Goal: Task Accomplishment & Management: Complete application form

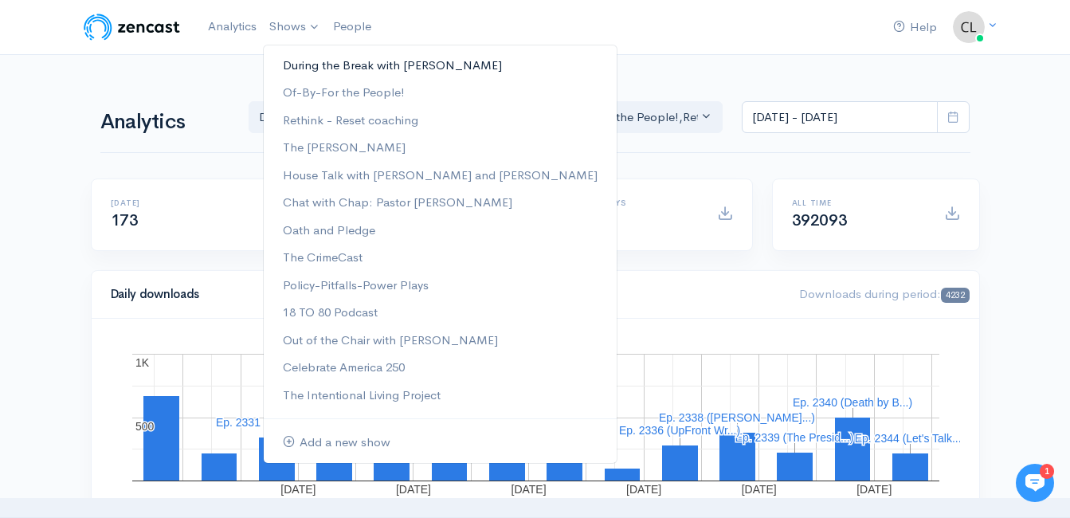
click at [300, 61] on link "During the Break with [PERSON_NAME]" at bounding box center [440, 66] width 353 height 28
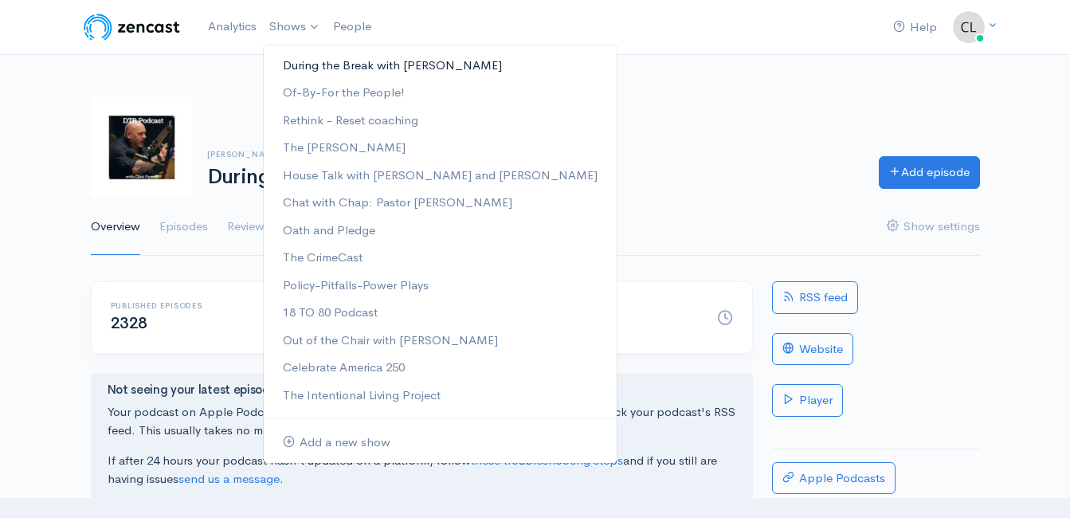
click at [298, 64] on link "During the Break with [PERSON_NAME]" at bounding box center [440, 66] width 353 height 28
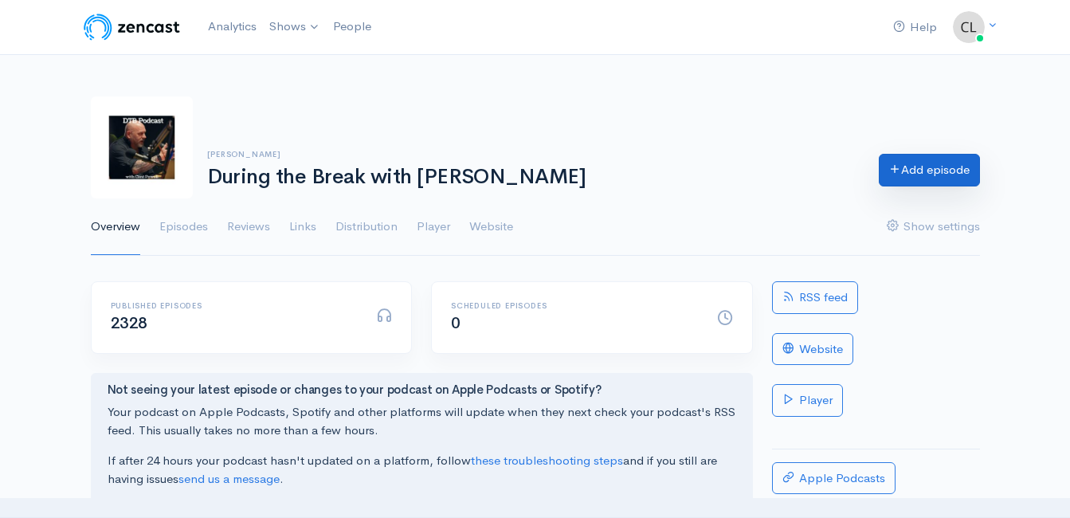
click at [947, 171] on link "Add episode" at bounding box center [929, 170] width 101 height 33
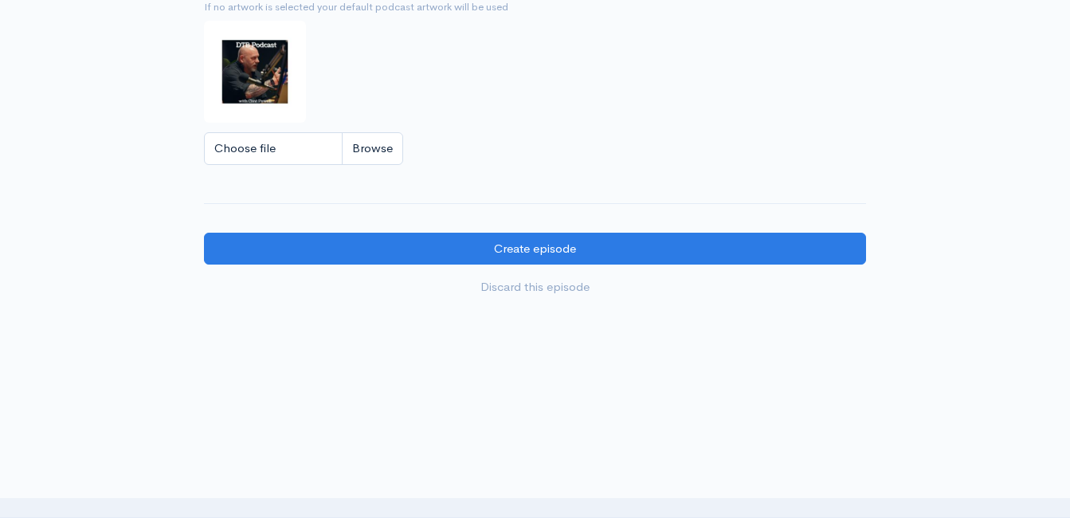
scroll to position [1660, 0]
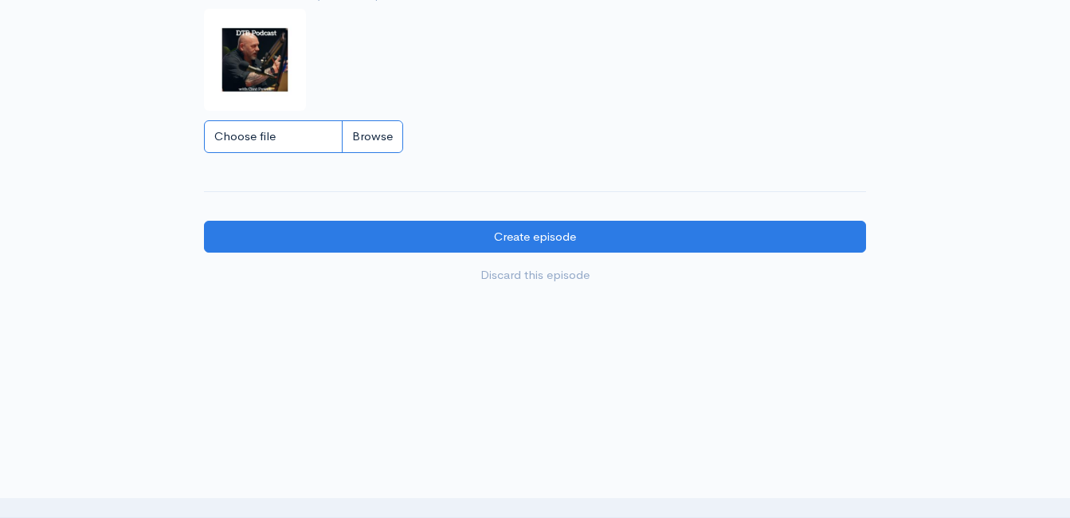
click at [379, 133] on input "Choose file" at bounding box center [303, 136] width 199 height 33
type input "C:\fakepath\450591796_1013938890741267_212763636491488363_n.jpg"
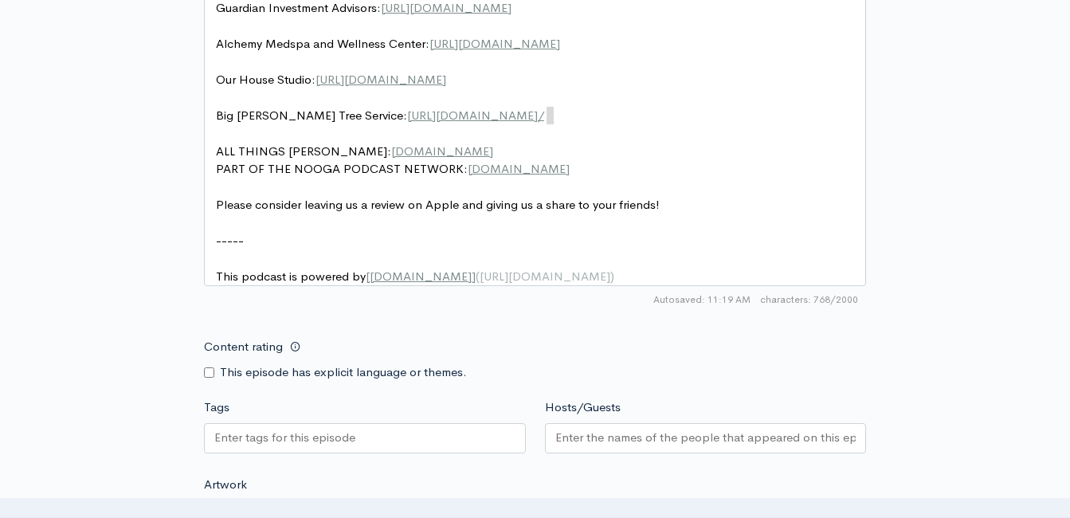
scroll to position [929, 0]
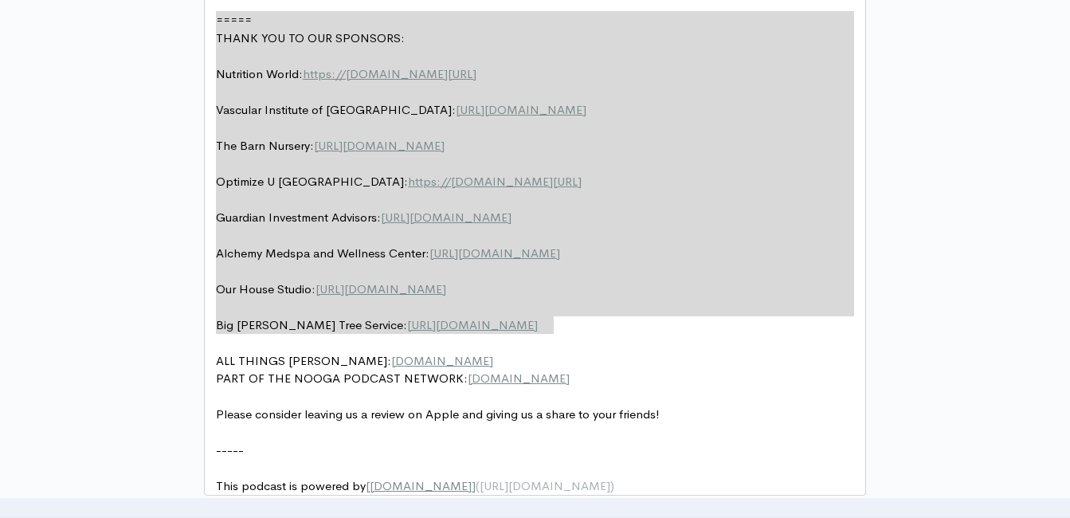
drag, startPoint x: 560, startPoint y: 124, endPoint x: 225, endPoint y: -14, distance: 362.4
type textarea "​===== THANK YOU TO OUR SPONSORS: Nutrition World: https://nutritionw.com/ Vasc…"
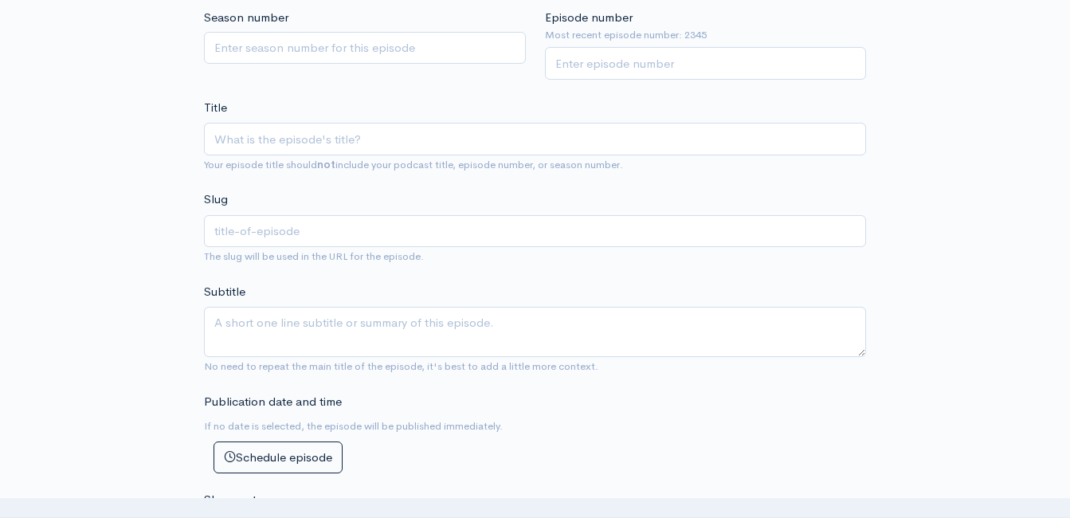
scroll to position [371, 0]
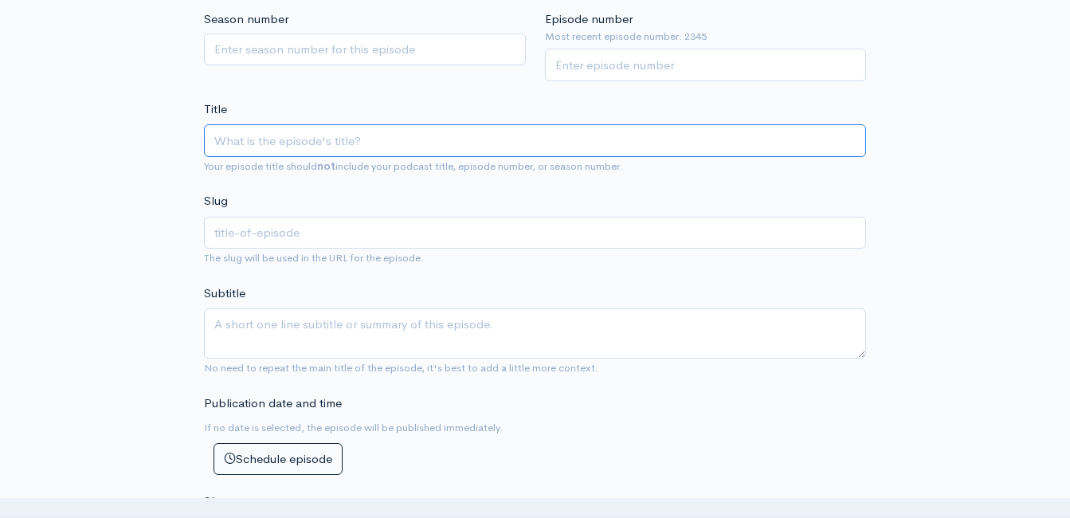
click at [418, 143] on input "Title" at bounding box center [535, 140] width 662 height 33
paste input "Weekend Windup with Jeff Styles! Headlines and Opinions! 9/19/25 (Powered by Gu…"
type input "Weekend Windup with Jeff Styles! Headlines and Opinions! 9/19/25 (Powered by Gu…"
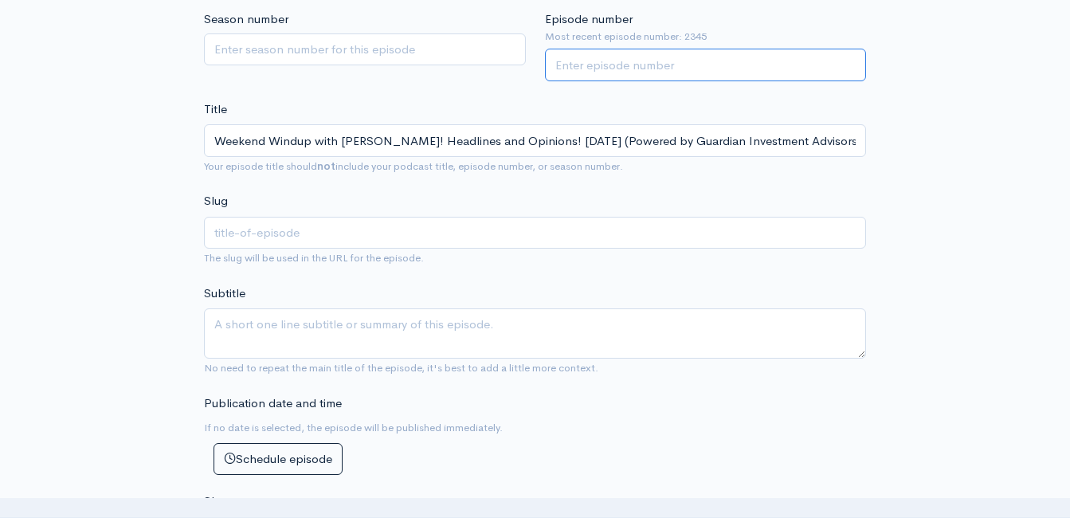
type input "weekend-windup-with-jeff-styles-headlines-and-opinions-91925-powered-by-guardia…"
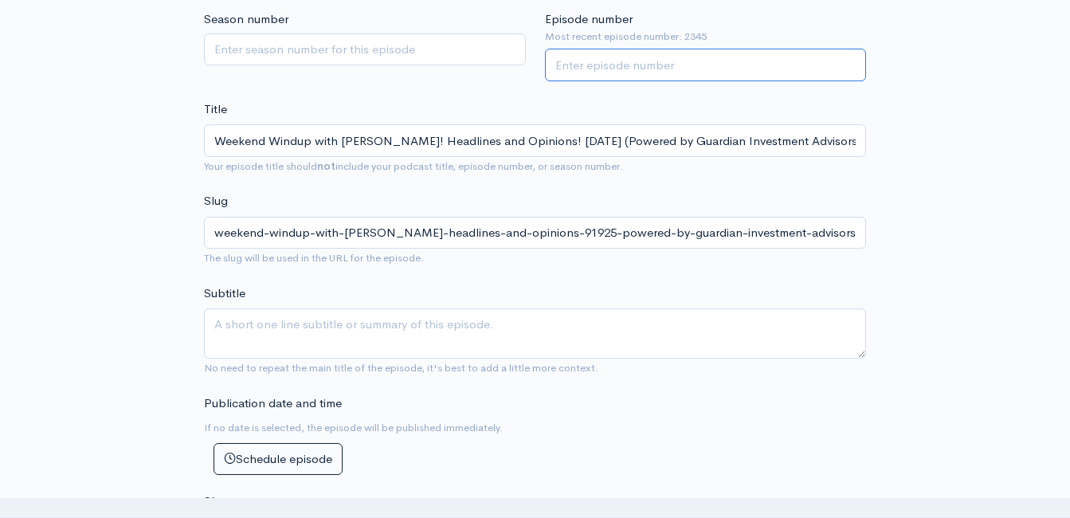
click at [624, 61] on input "Episode number" at bounding box center [706, 65] width 322 height 33
type input "2346"
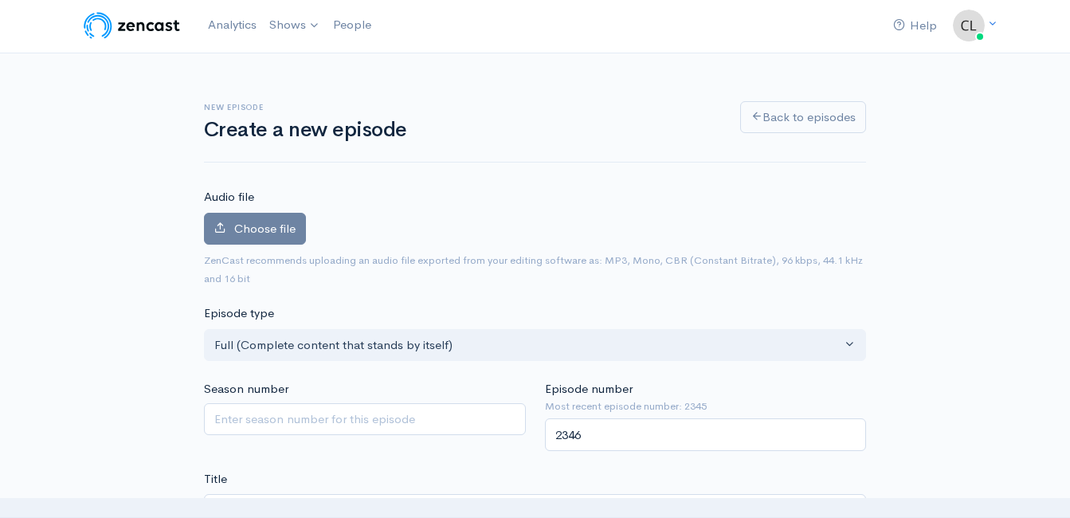
scroll to position [0, 0]
click at [235, 223] on span "Choose file" at bounding box center [264, 229] width 61 height 15
click at [0, 0] on input "Choose file" at bounding box center [0, 0] width 0 height 0
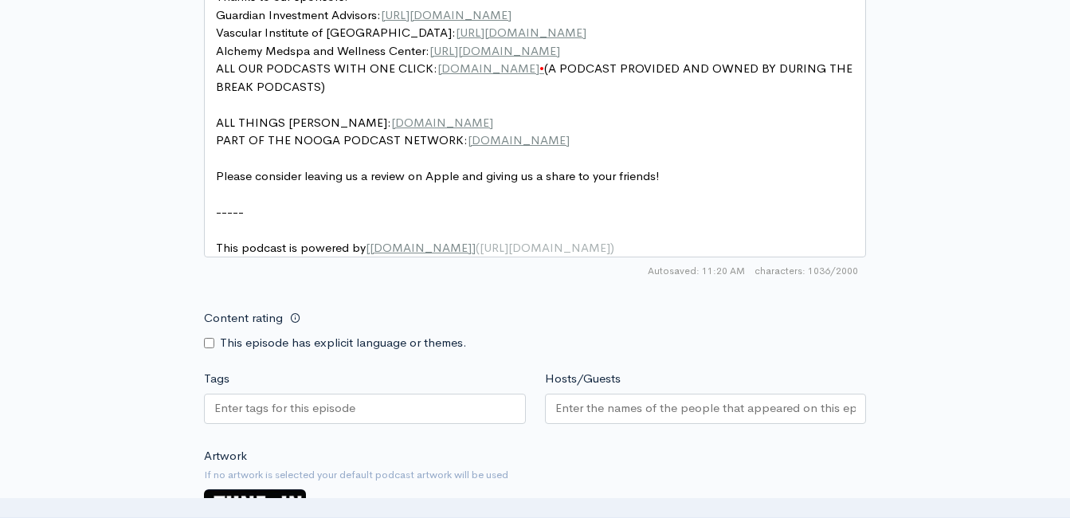
scroll to position [1196, 0]
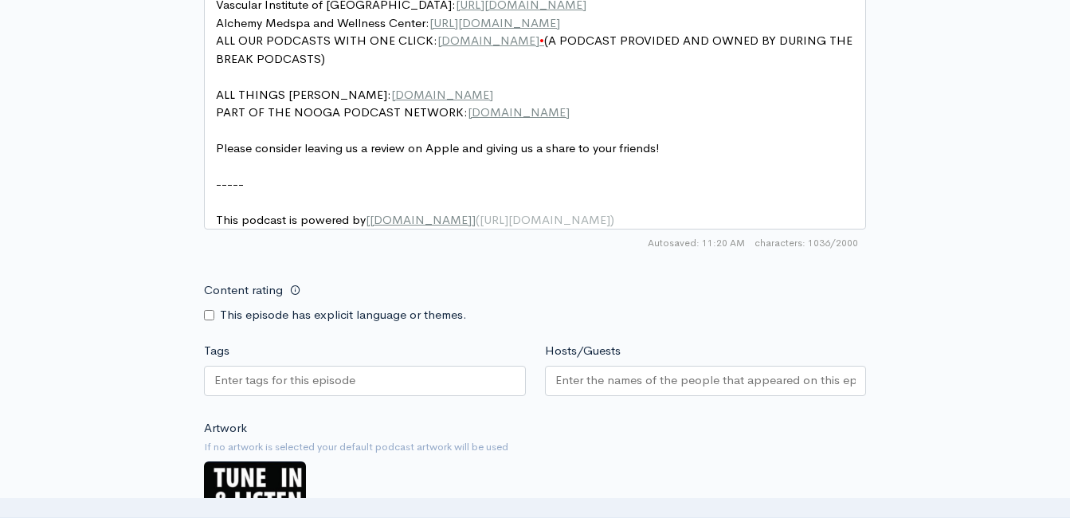
click at [204, 324] on div "Content rating This episode has explicit language or themes." at bounding box center [364, 299] width 341 height 50
click at [212, 320] on input "Content rating" at bounding box center [209, 315] width 10 height 10
checkbox input "true"
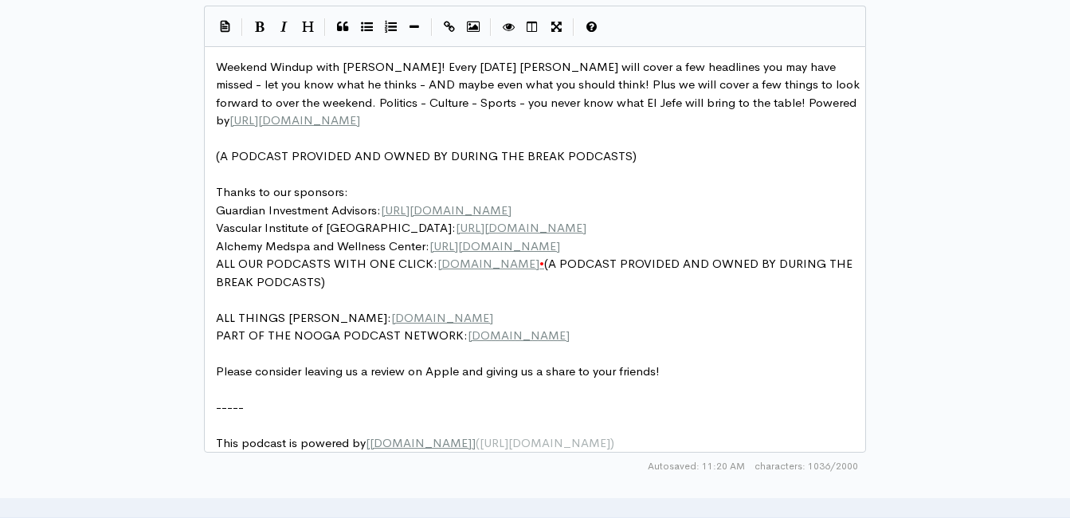
scroll to position [956, 0]
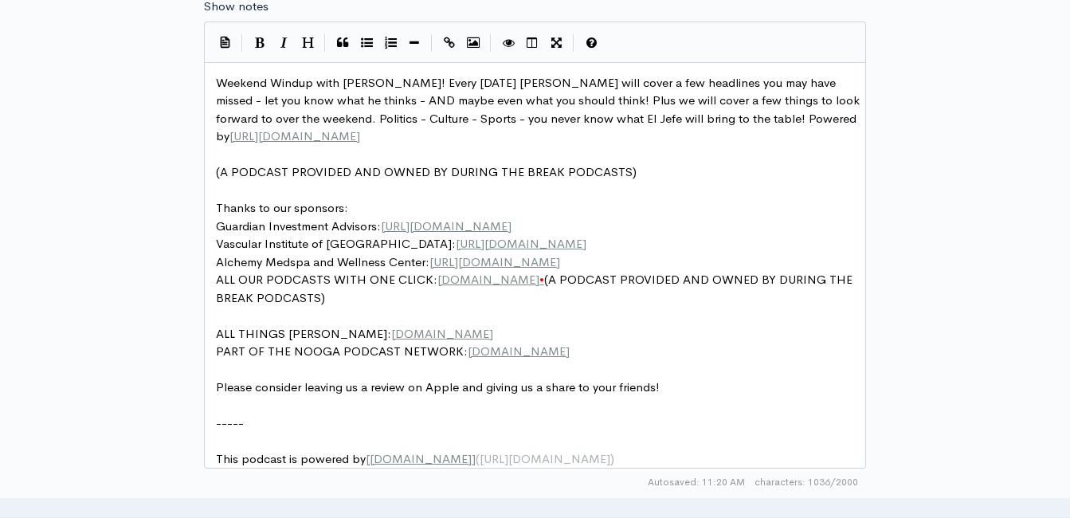
click at [544, 283] on span "•" at bounding box center [542, 279] width 5 height 15
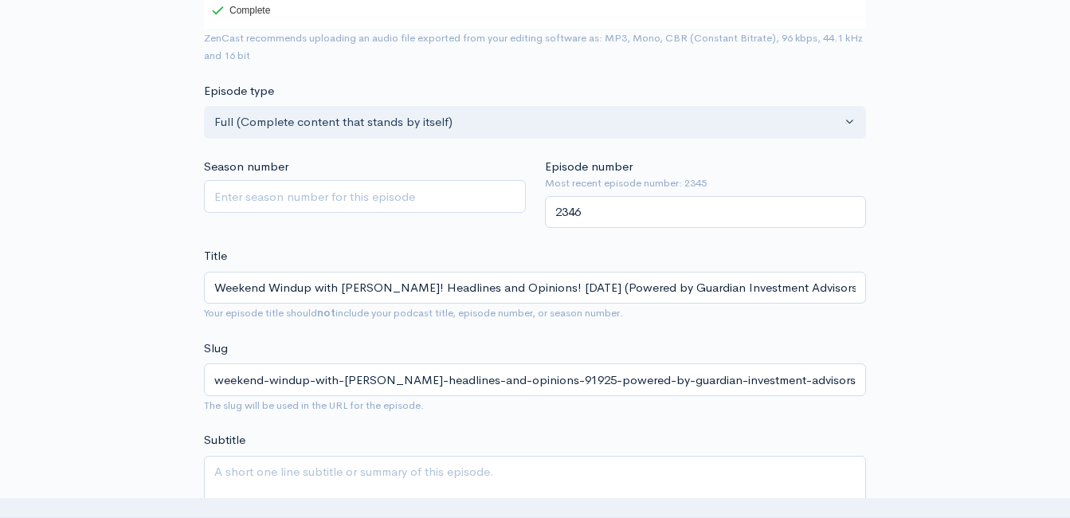
scroll to position [319, 0]
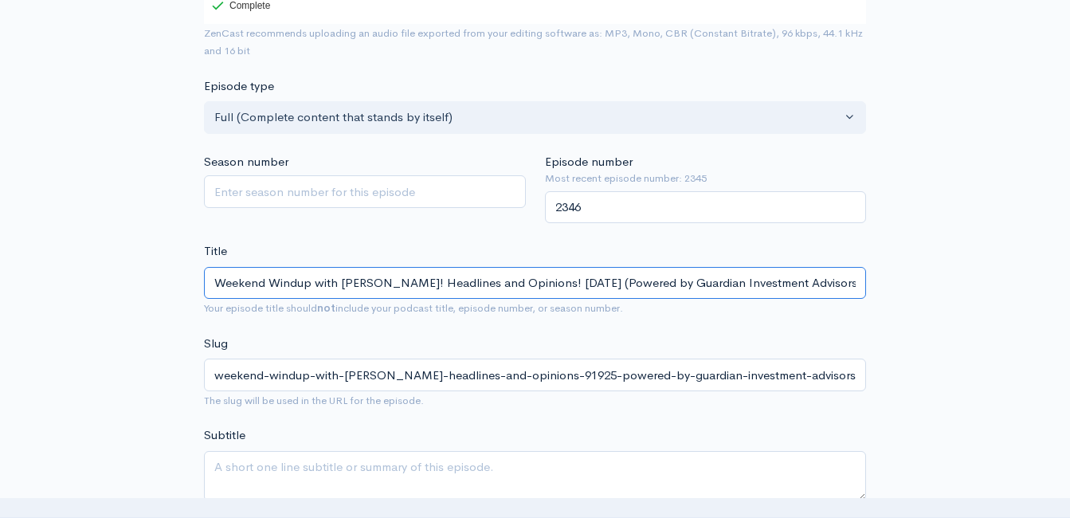
click at [395, 281] on input "Weekend Windup with Jeff Styles! Headlines and Opinions! 9/19/25 (Powered by Gu…" at bounding box center [535, 283] width 662 height 33
type input "Weekend Windup with Jeff Styles an! Headlines and Opinions! 9/19/25 (Powered by…"
type input "weekend-windup-with-jeff-styles-an-headlines-and-opinions-91925-powered-by-guar…"
type input "Weekend Windup with Jeff Styles and! Headlines and Opinions! 9/19/25 (Powered b…"
type input "weekend-windup-with-jeff-styles-and-headlines-and-opinions-91925-powered-by-gua…"
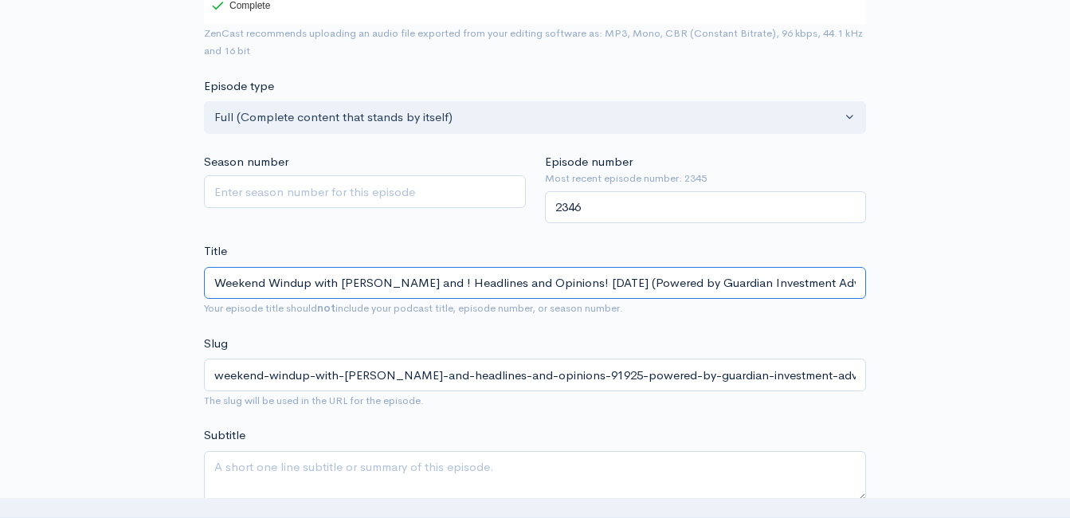
type input "Weekend Windup with Jeff Styles and C! Headlines and Opinions! 9/19/25 (Powered…"
type input "weekend-windup-with-jeff-styles-and-c-headlines-and-opinions-91925-powered-by-g…"
type input "Weekend Windup with Jeff Styles and Cli! Headlines and Opinions! 9/19/25 (Power…"
type input "weekend-windup-with-jeff-styles-and-cli-headlines-and-opinions-91925-powered-by…"
type input "Weekend Windup with Jeff Styles and Clin! Headlines and Opinions! 9/19/25 (Powe…"
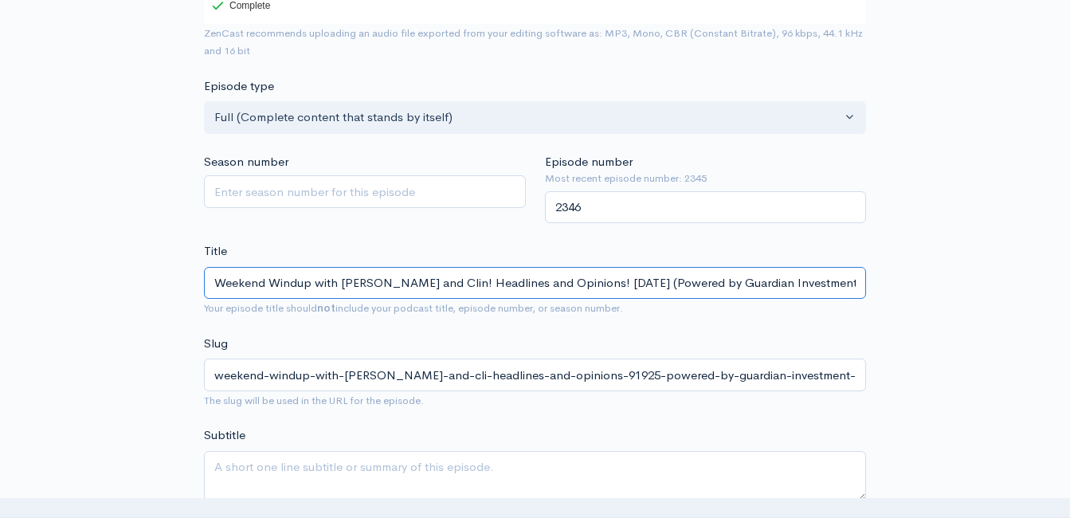
type input "weekend-windup-with-jeff-styles-and-clin-headlines-and-opinions-91925-powered-b…"
type input "Weekend Windup with Jeff Styles and Clint! Headlines and Opinions! 9/19/25 (Pow…"
type input "weekend-windup-with-jeff-styles-and-clint-headlines-and-opinions-91925-powered-…"
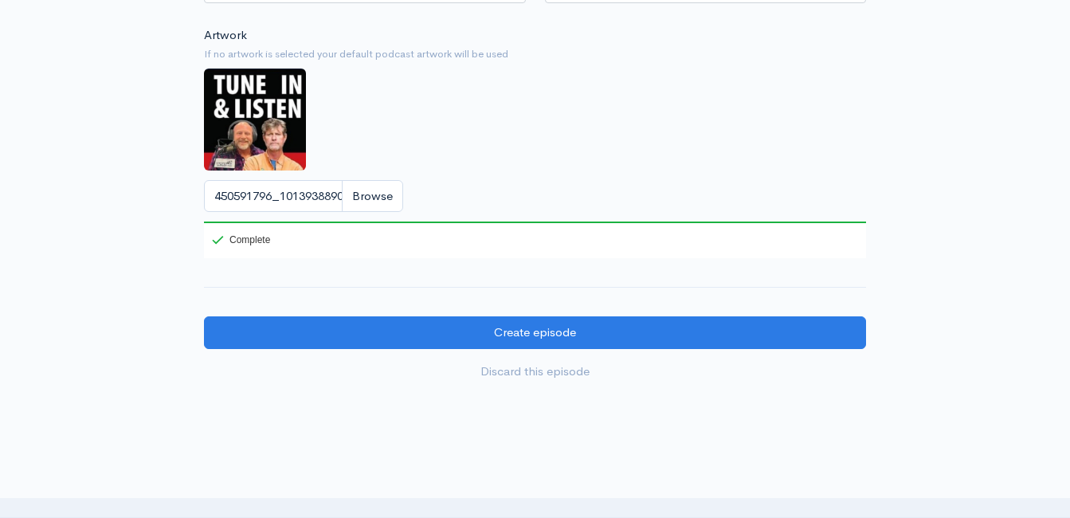
scroll to position [1594, 0]
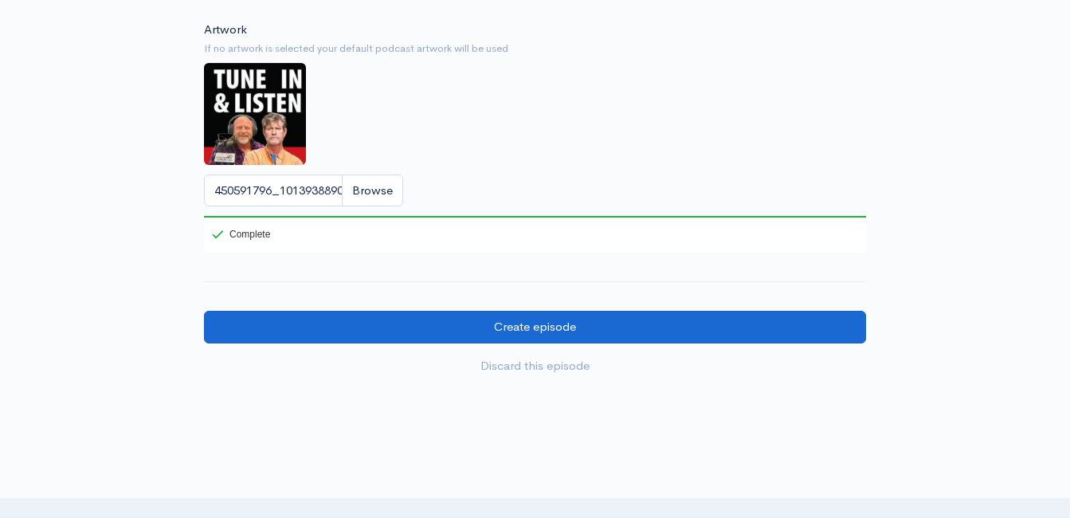
type input "Weekend Windup with Jeff Styles and Clint! Headlines and Opinions! 9/19/25 (Pow…"
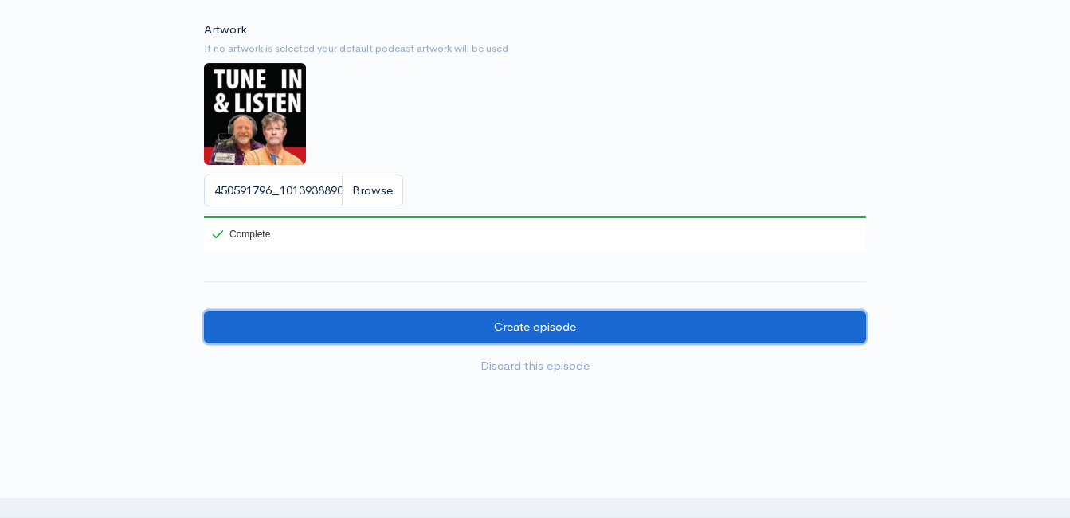
click at [611, 340] on input "Create episode" at bounding box center [535, 327] width 662 height 33
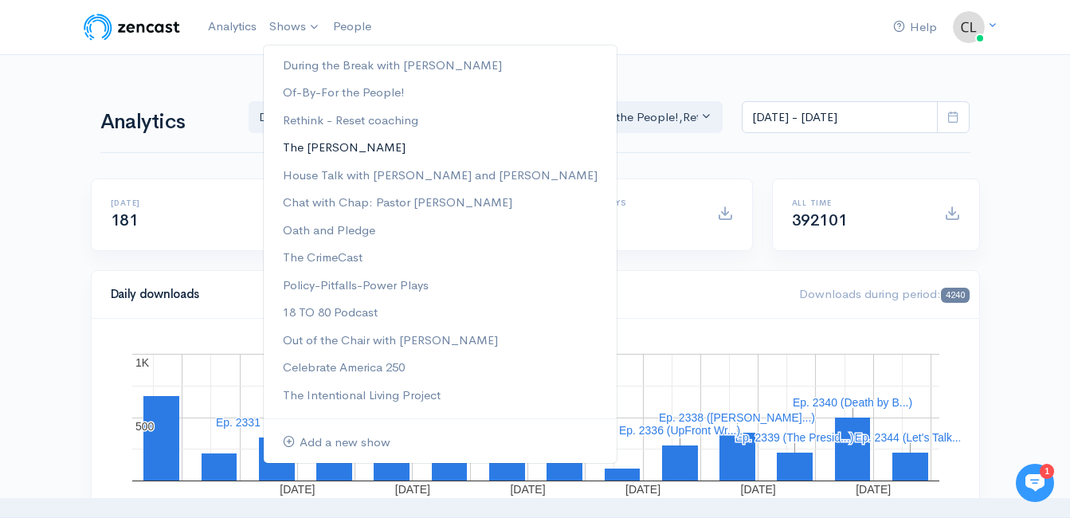
click at [300, 149] on link "The [PERSON_NAME]" at bounding box center [440, 148] width 353 height 28
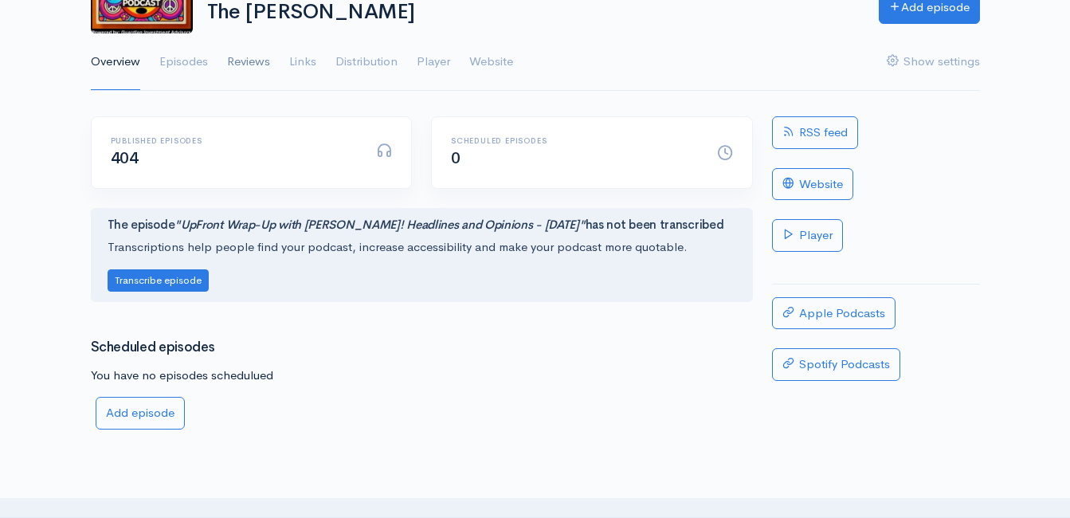
scroll to position [159, 0]
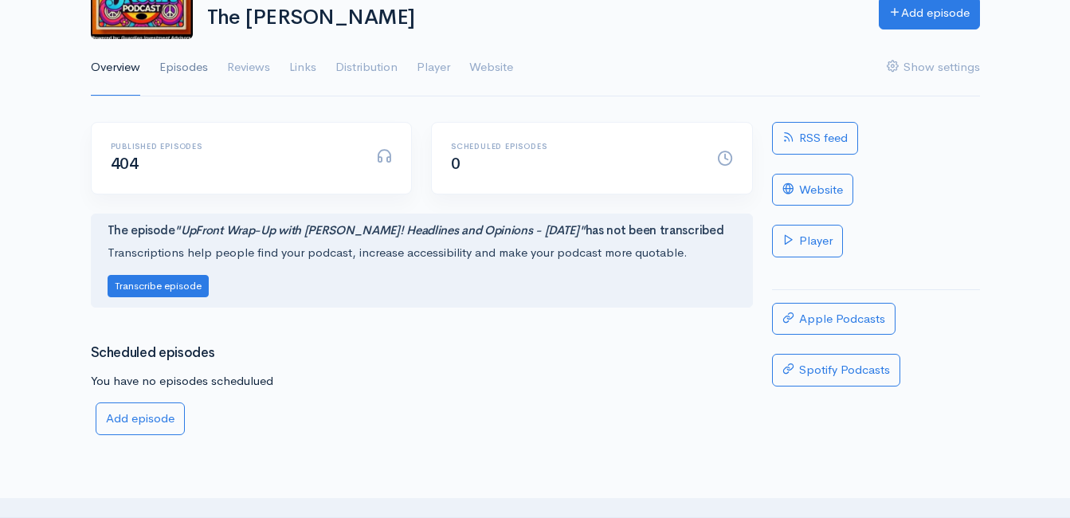
click at [187, 60] on link "Episodes" at bounding box center [183, 67] width 49 height 57
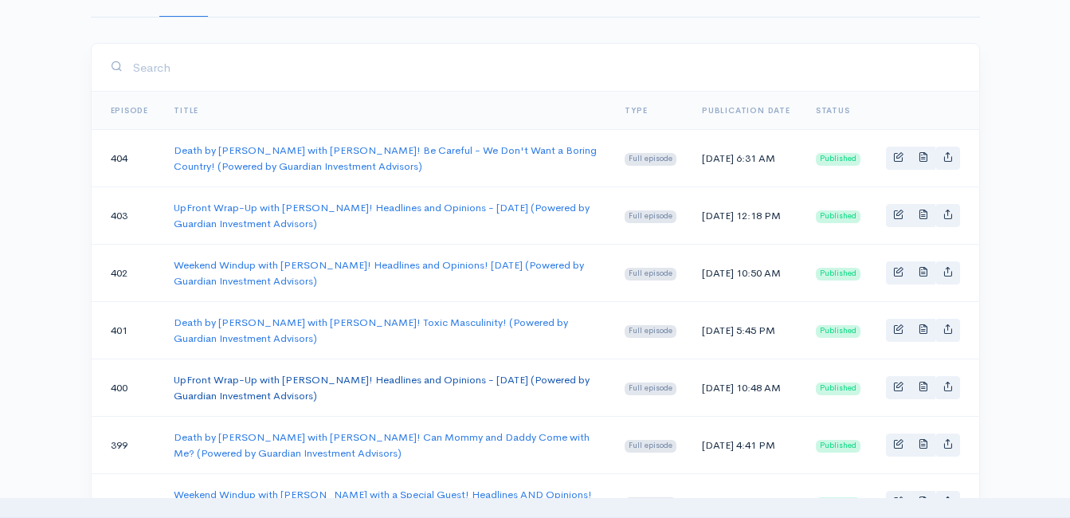
scroll to position [239, 0]
click at [327, 264] on link "Weekend Windup with [PERSON_NAME]! Headlines and Opinions! [DATE] (Powered by G…" at bounding box center [379, 271] width 410 height 29
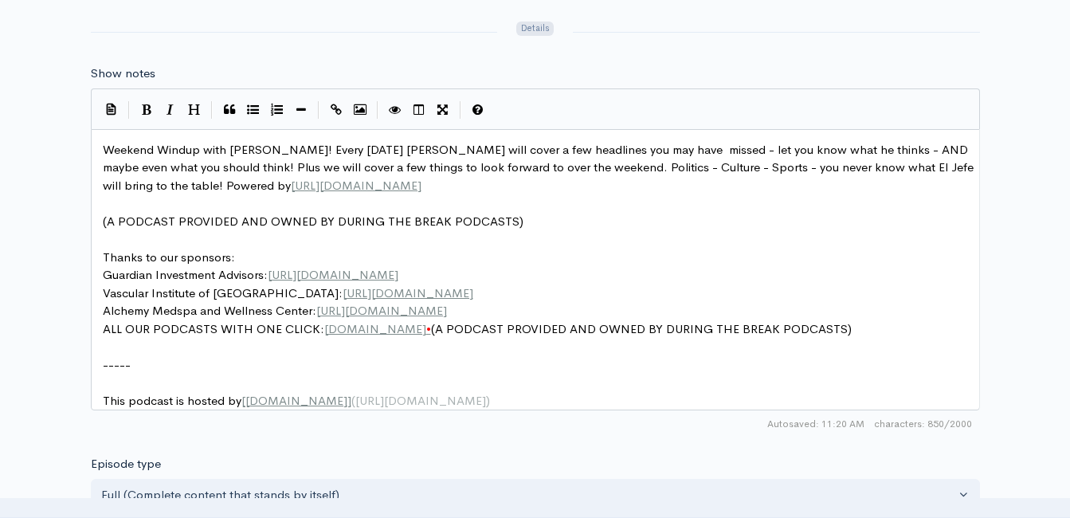
scroll to position [956, 0]
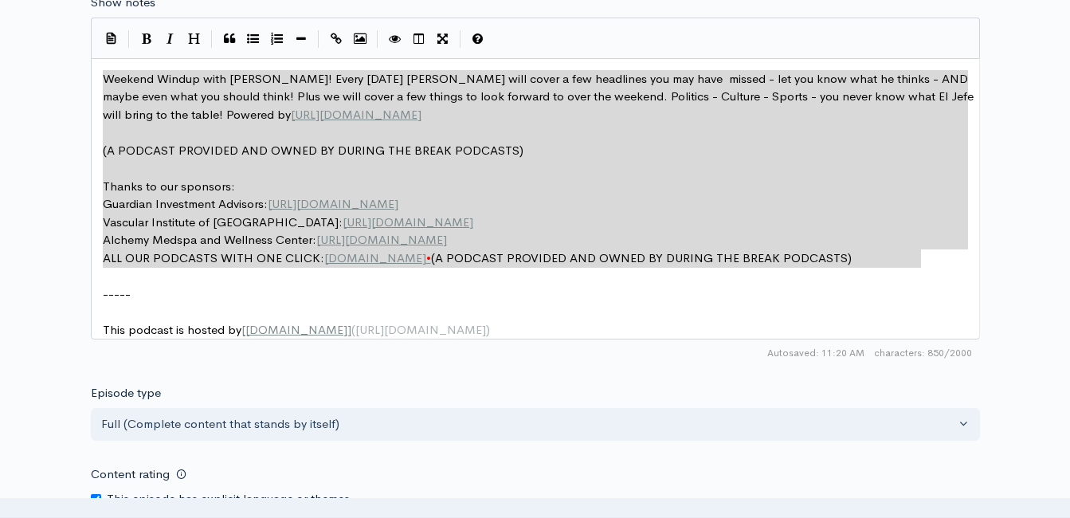
drag, startPoint x: 926, startPoint y: 260, endPoint x: 114, endPoint y: 84, distance: 831.1
type textarea "Weekend Windup with Jeff Styles! Every Friday Jeff will cover a few headlines y…"
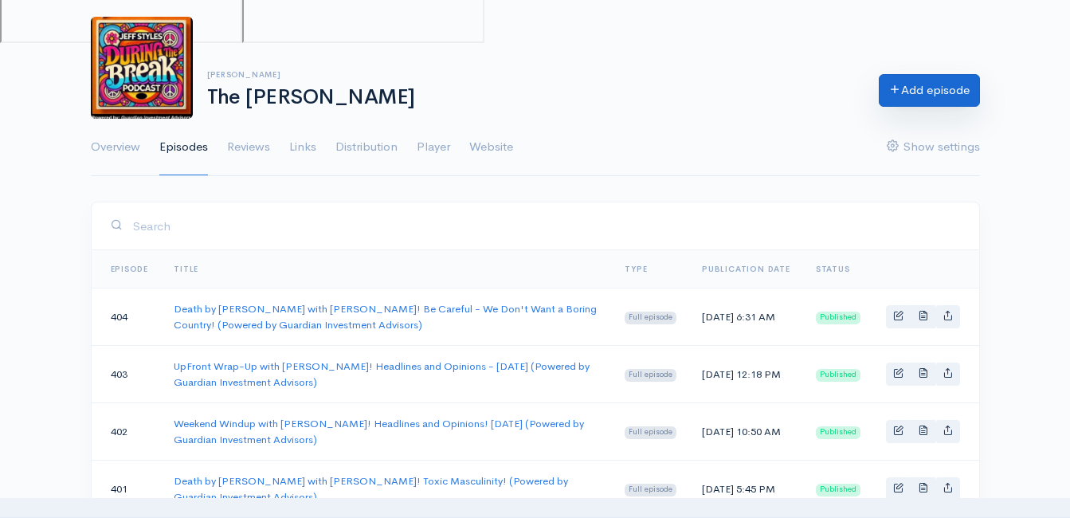
click at [929, 96] on link "Add episode" at bounding box center [929, 90] width 101 height 33
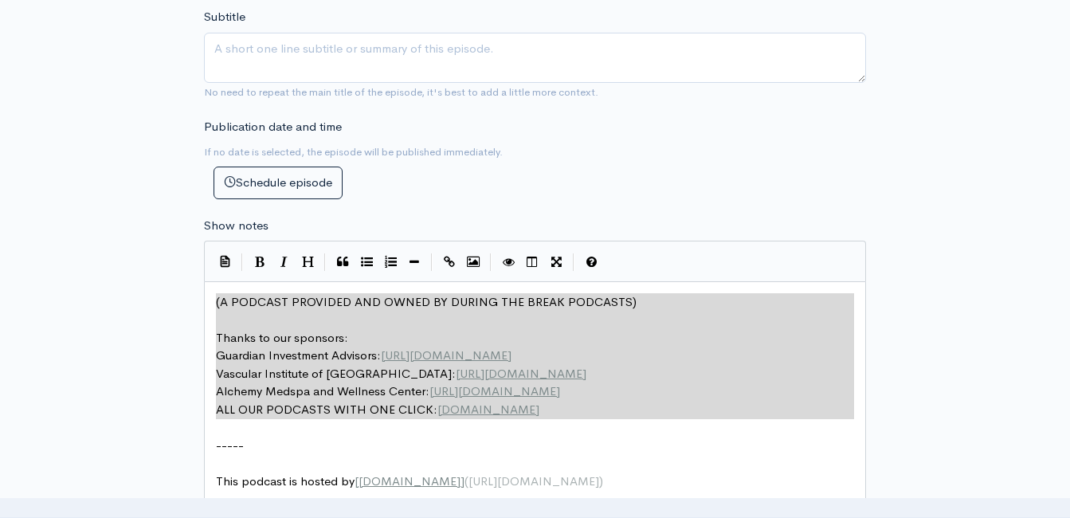
drag, startPoint x: 364, startPoint y: 289, endPoint x: 101, endPoint y: 244, distance: 266.9
type textarea "​(A PODCAST PROVIDED AND OWNED BY DURING THE BREAK PODCASTS) Thanks to our spon…"
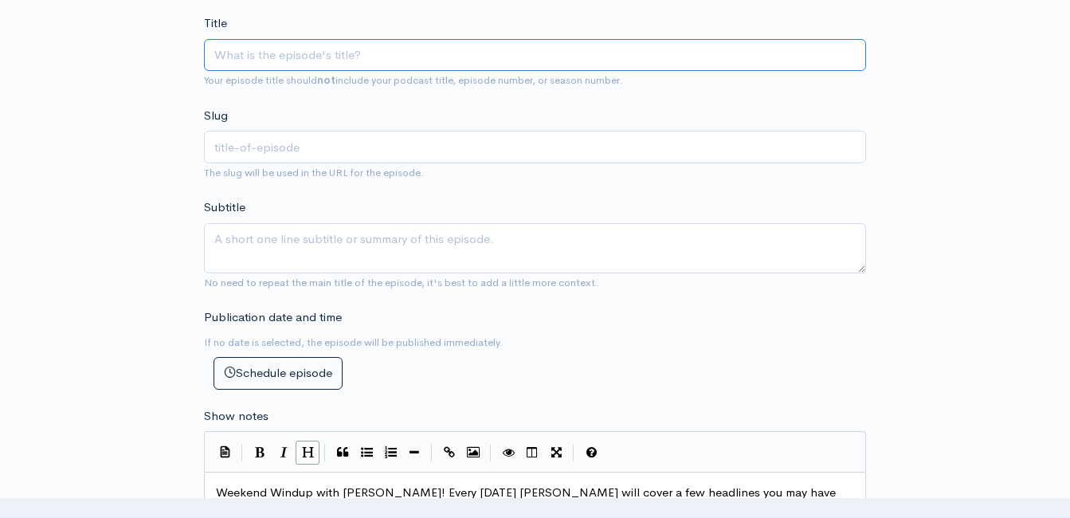
click at [312, 61] on input "Title" at bounding box center [535, 55] width 662 height 33
type input "w"
type input "EW"
type input "ew"
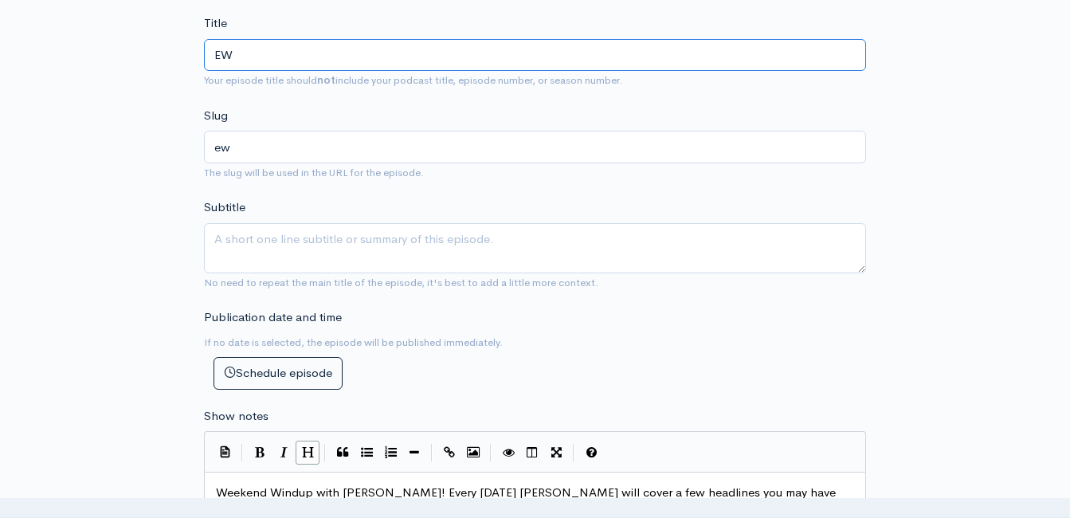
type input "EWe"
type input "ewe"
type input "EWee"
type input "ewee"
type input "EWeek"
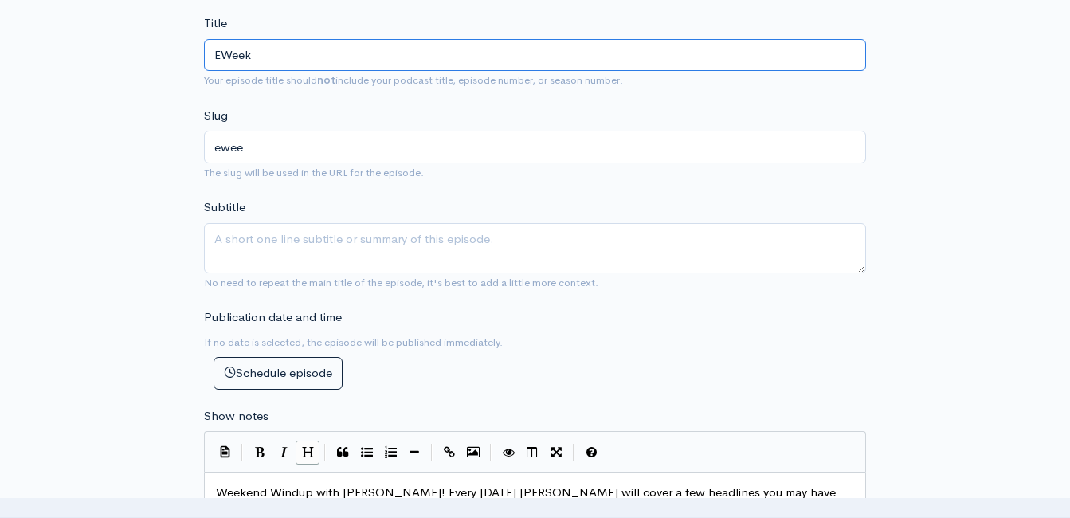
type input "eweek"
type input "EWee"
type input "ewee"
type input "EWe"
type input "ewe"
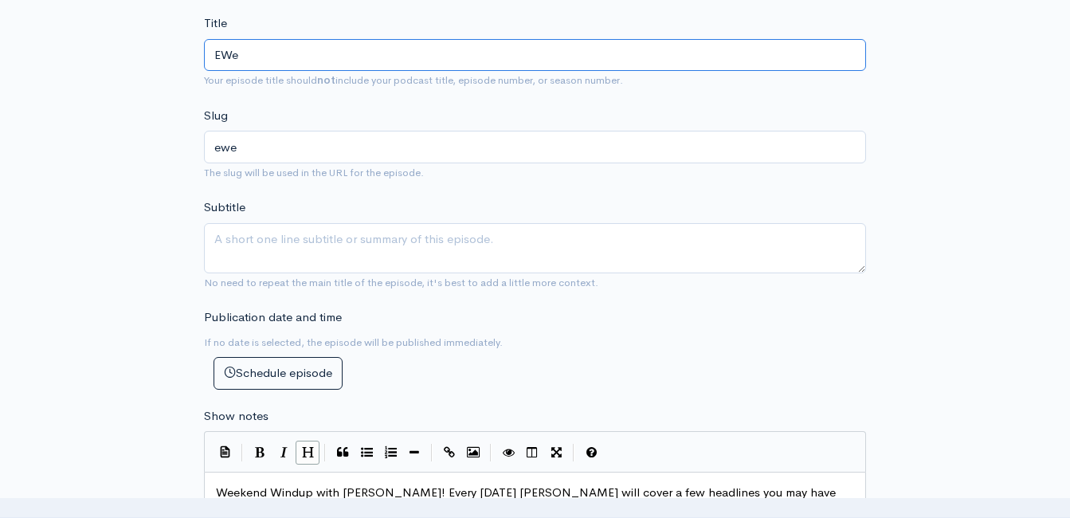
type input "EW"
type input "ew"
type input "E"
type input "e"
type input "W"
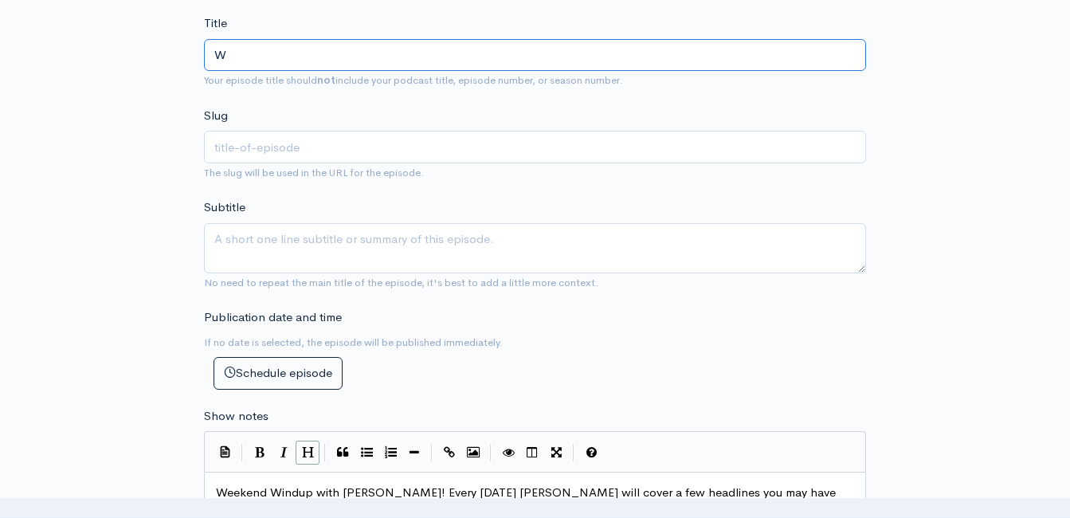
type input "w"
type input "We"
type input "we"
type input "Wee"
type input "wee"
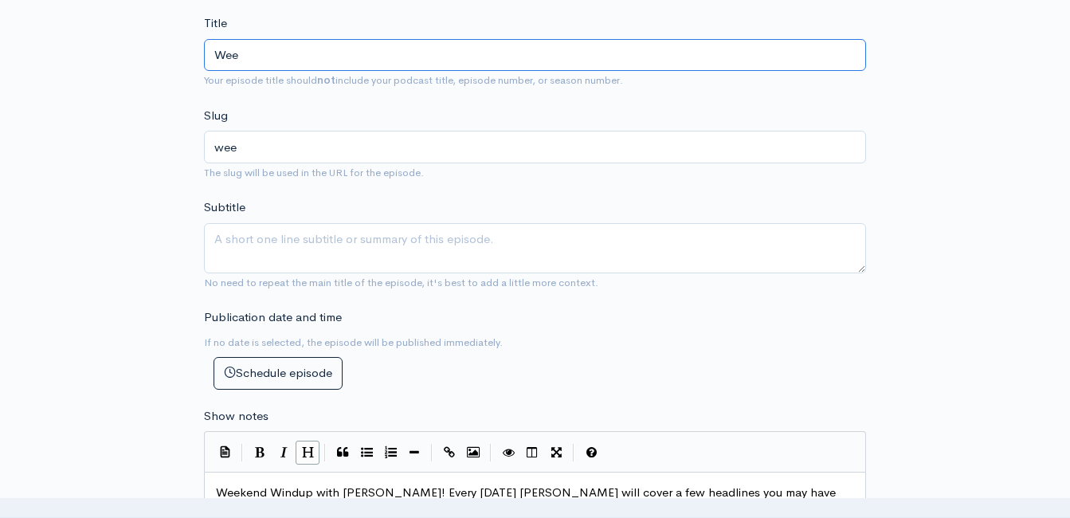
type input "Week"
type input "week"
type input "Weeke"
type input "weeke"
type input "Weeken"
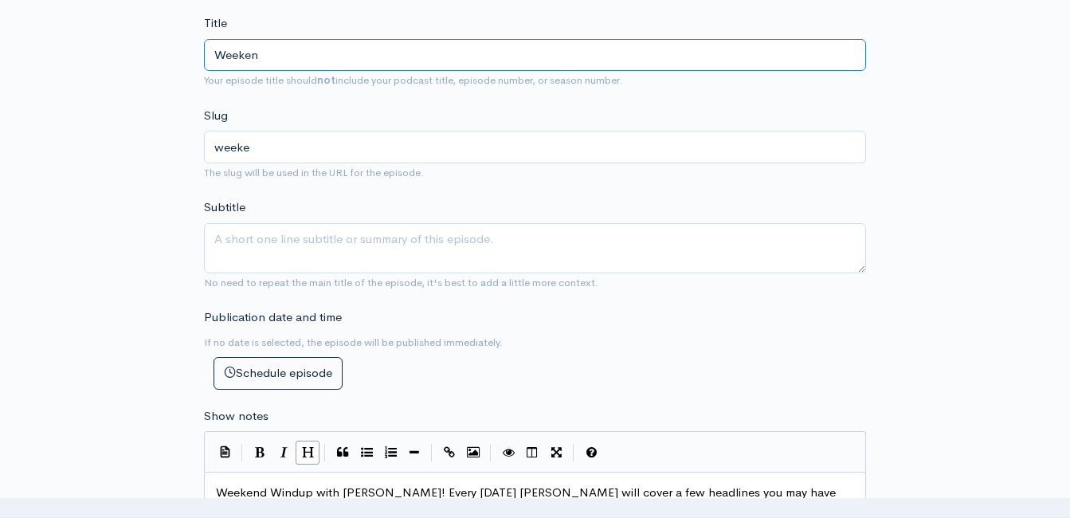
type input "weeken"
type input "Weekend"
type input "weekend"
type input "Weekend W"
type input "weekend-w"
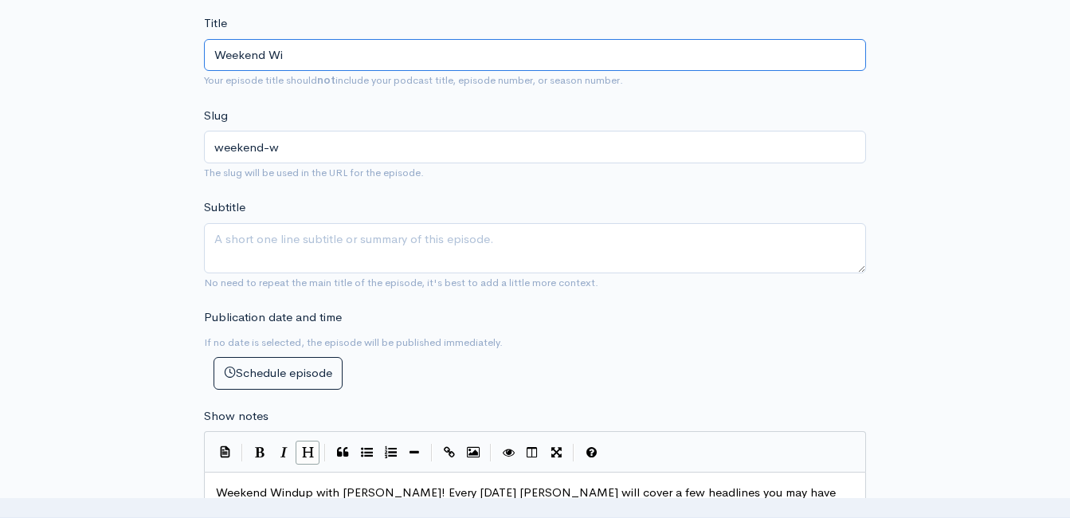
type input "Weekend Win"
type input "weekend-win"
type input "Weekend Wind"
type input "weekend-wind"
type input "Weekend Windu"
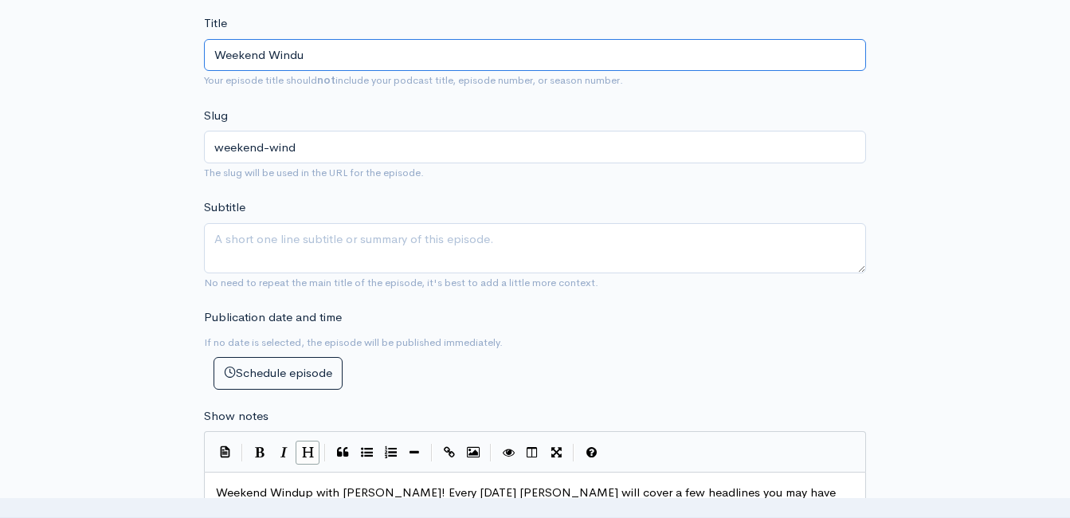
type input "weekend-windu"
type input "Weekend Windup"
type input "weekend-windup"
type input "Weekend Windup wi"
type input "weekend-windup-wi"
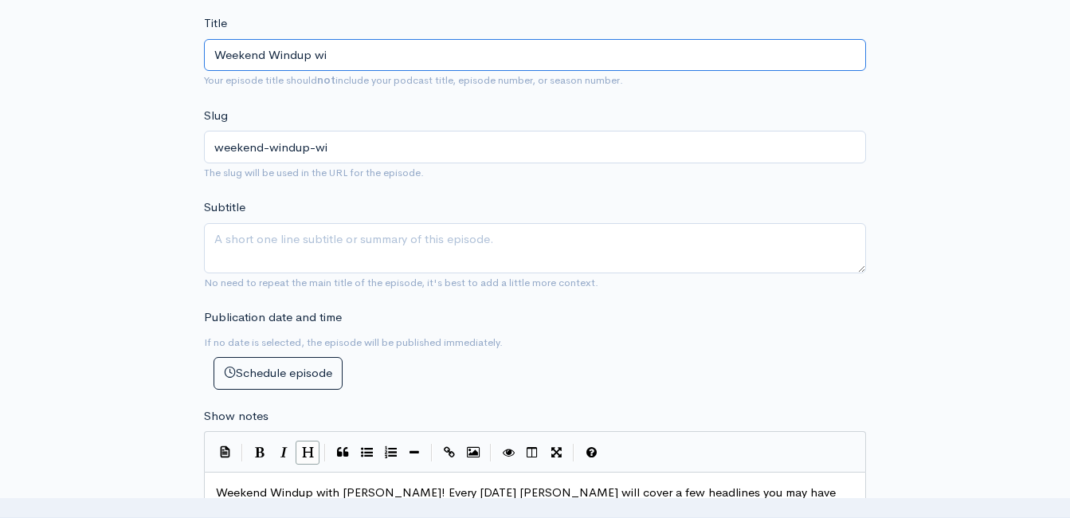
type input "Weekend Windup wit"
type input "weekend-windup-wit"
type input "Weekend Windup with"
type input "weekend-windup-with"
type input "Weekend Windup with J"
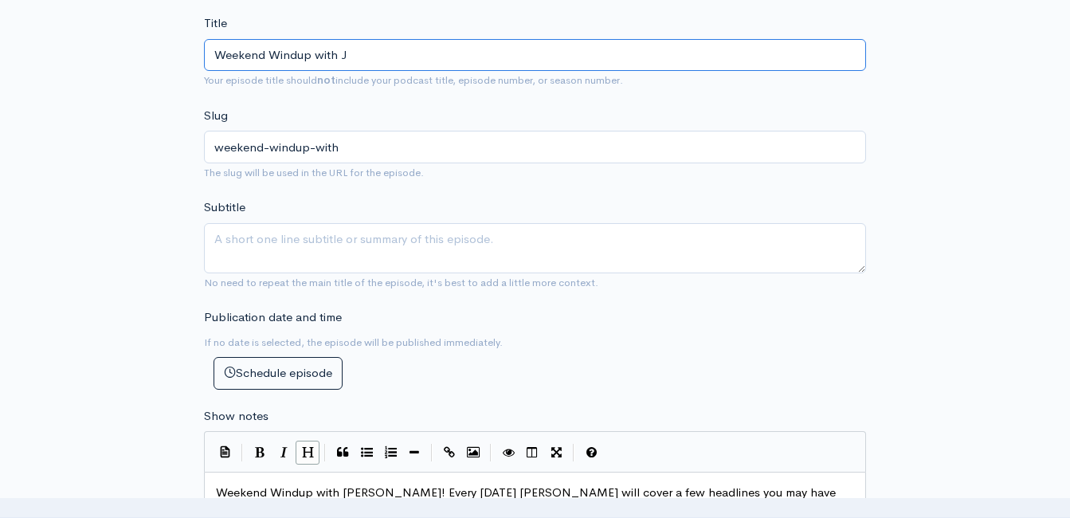
type input "weekend-windup-with-j"
type input "Weekend Windup with Je"
type input "weekend-windup-with-je"
type input "Weekend Windup with Jef"
type input "weekend-windup-with-jef"
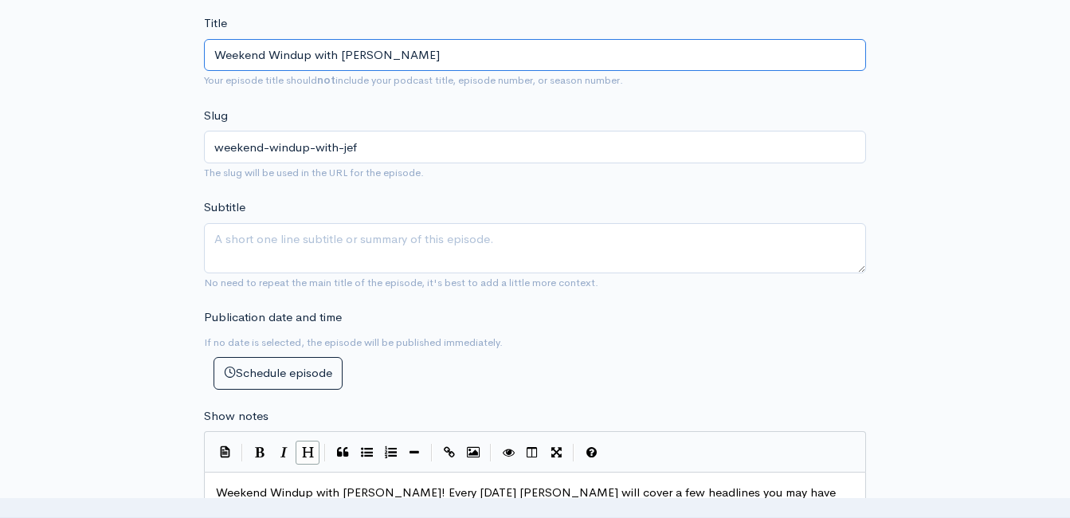
type input "Weekend Windup with Jeff"
type input "weekend-windup-with-jeff"
type input "Weekend Windup with Jeff S"
type input "weekend-windup-with-jeff-s"
type input "Weekend Windup with Jeff Sty"
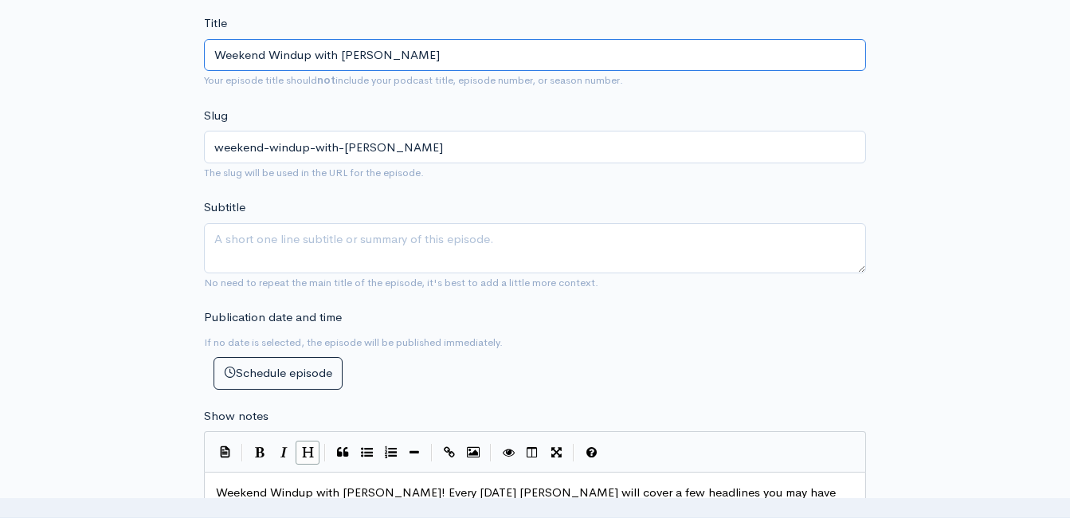
type input "weekend-windup-with-jeff-sty"
type input "Weekend Windup with Jeff Styl"
type input "weekend-windup-with-jeff-styl"
type input "Weekend Windup with Jeff Style"
type input "weekend-windup-with-jeff-style"
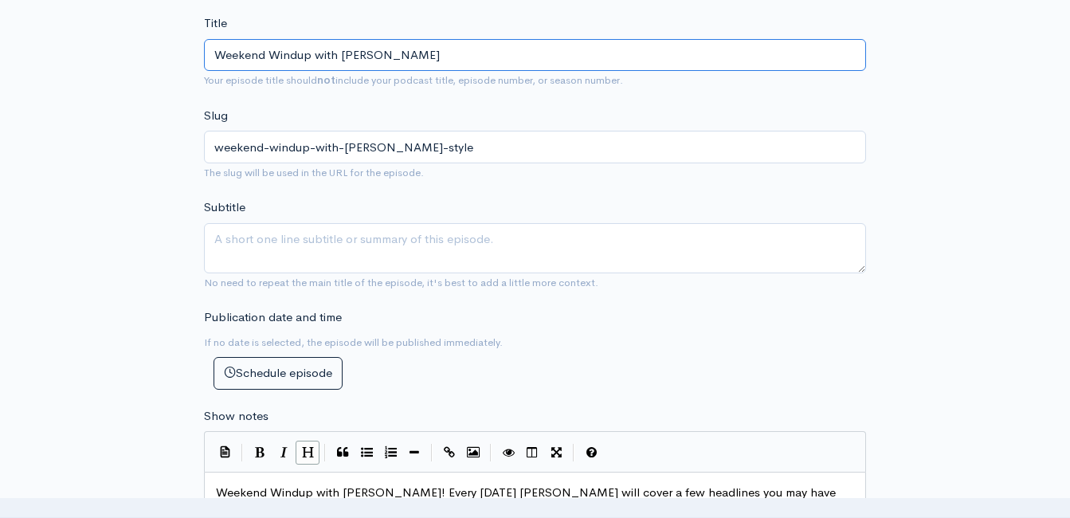
type input "Weekend Windup with Jeff Styles"
type input "weekend-windup-with-jeff-styles"
type input "Weekend Windup with Jeff Styles! H"
type input "weekend-windup-with-jeff-styles-h"
type input "Weekend Windup with Jeff Styles! He"
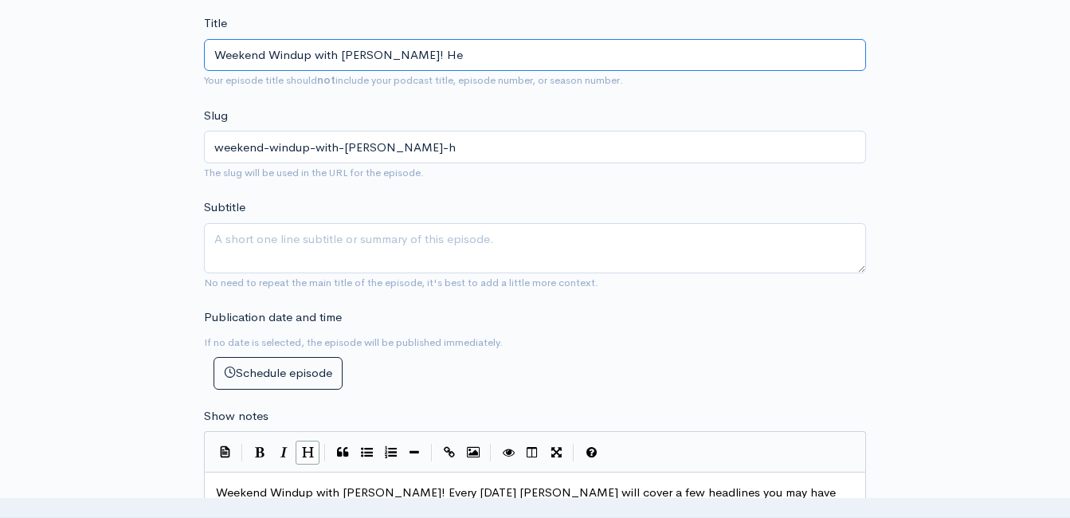
type input "weekend-windup-with-jeff-styles-he"
type input "Weekend Windup with Jeff Styles! Head"
type input "weekend-windup-with-jeff-styles-hea"
type input "Weekend Windup with Jeff Styles! Headl"
type input "weekend-windup-with-jeff-styles-headl"
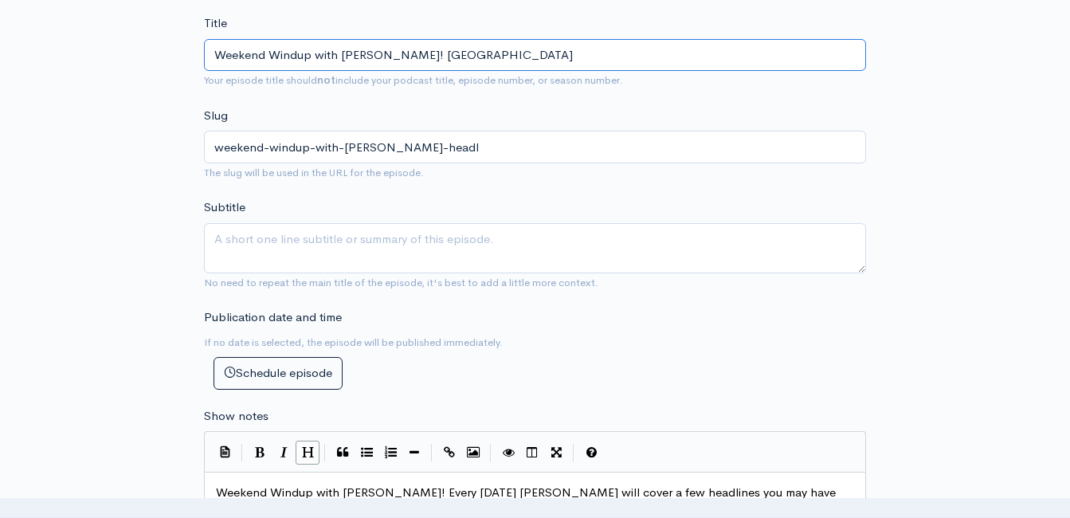
type input "Weekend Windup with Jeff Styles! Headline"
type input "weekend-windup-with-jeff-styles-headline"
type input "Weekend Windup with Jeff Styles! Headlines"
type input "weekend-windup-with-jeff-styles-headlines"
type input "Weekend Windup with Jeff Styles! Headlines an"
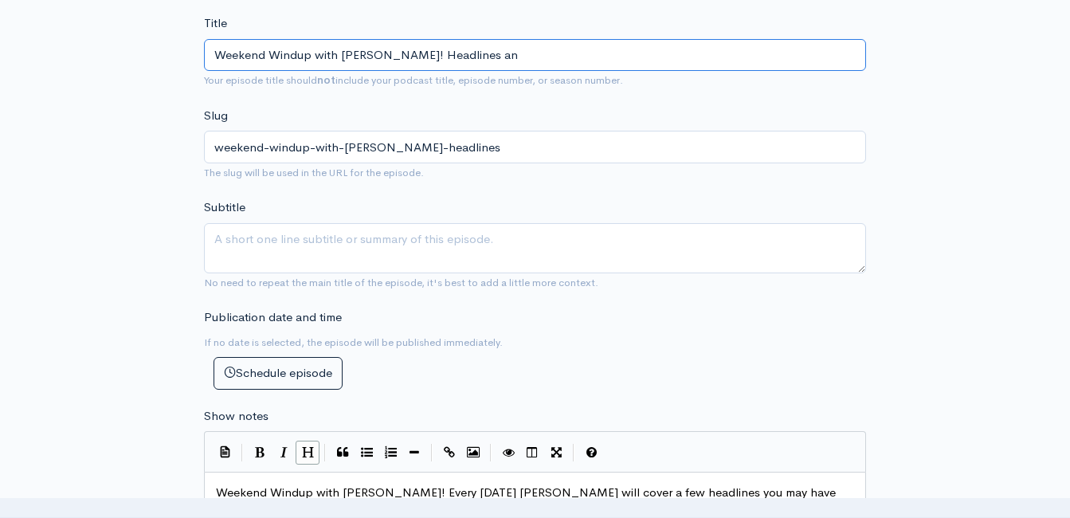
type input "weekend-windup-with-jeff-styles-headlines-an"
type input "Weekend Windup with Jeff Styles! Headlines and"
type input "weekend-windup-with-jeff-styles-headlines-and"
type input "Weekend Windup with Jeff Styles! Headlines and o"
type input "weekend-windup-with-jeff-styles-headlines-and-o"
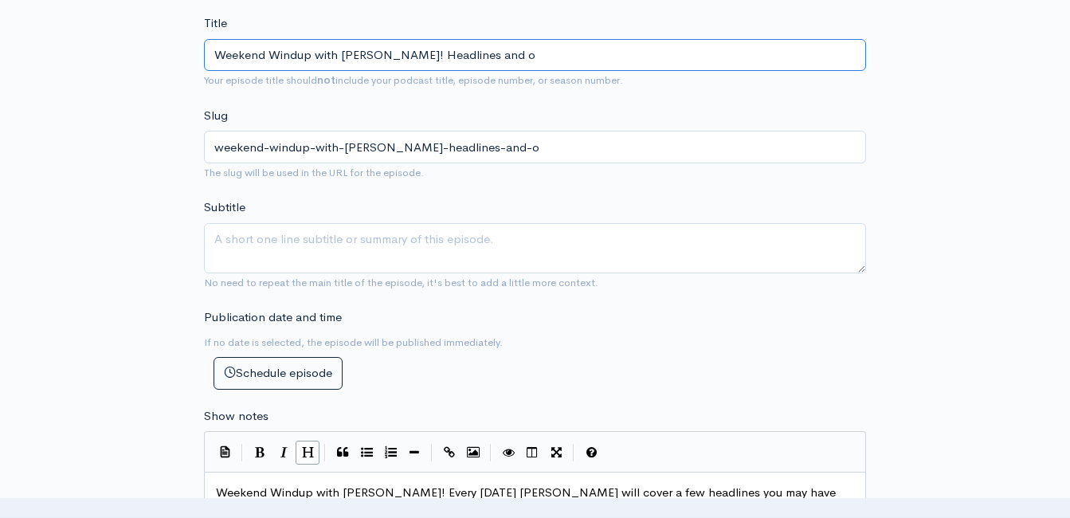
type input "Weekend Windup with Jeff Styles! Headlines and op"
type input "weekend-windup-with-jeff-styles-headlines-and-op"
type input "Weekend Windup with Jeff Styles! Headlines and opi"
type input "weekend-windup-with-jeff-styles-headlines-and-opi"
type input "Weekend Windup with Jeff Styles! Headlines and op"
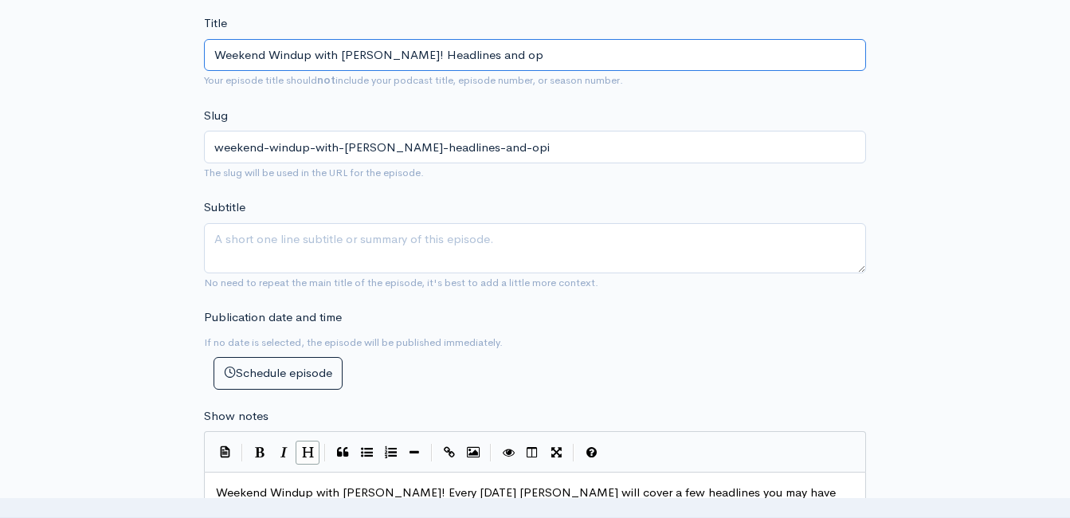
type input "weekend-windup-with-jeff-styles-headlines-and-op"
type input "Weekend Windup with Jeff Styles! Headlines and o"
type input "weekend-windup-with-jeff-styles-headlines-and-o"
type input "Weekend Windup with Jeff Styles! Headlines and"
type input "weekend-windup-with-jeff-styles-headlines-and"
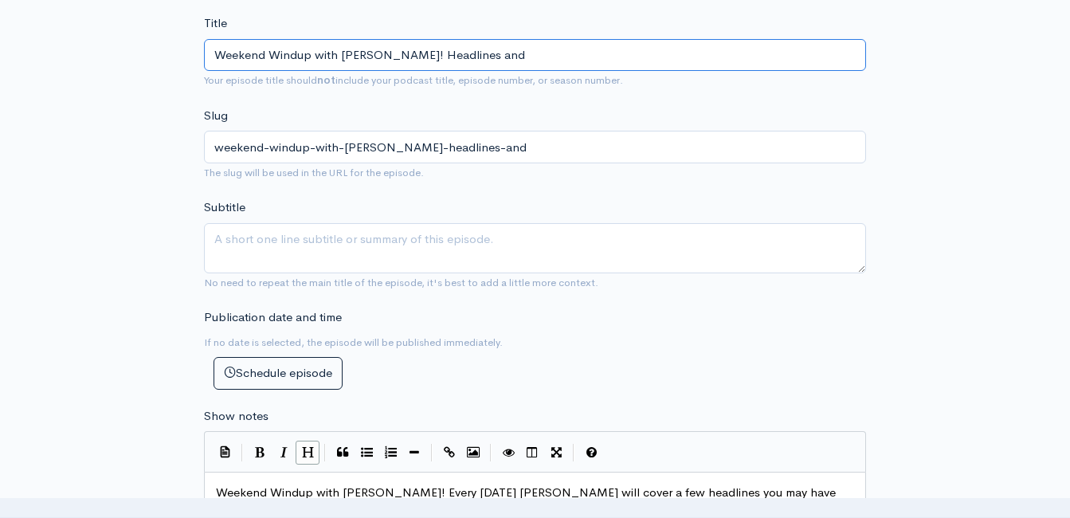
type input "Weekend Windup with Jeff Styles! Headlines and O"
type input "weekend-windup-with-jeff-styles-headlines-and-o"
type input "Weekend Windup with Jeff Styles! Headlines and Op"
type input "weekend-windup-with-jeff-styles-headlines-and-op"
type input "Weekend Windup with Jeff Styles! Headlines and Opi"
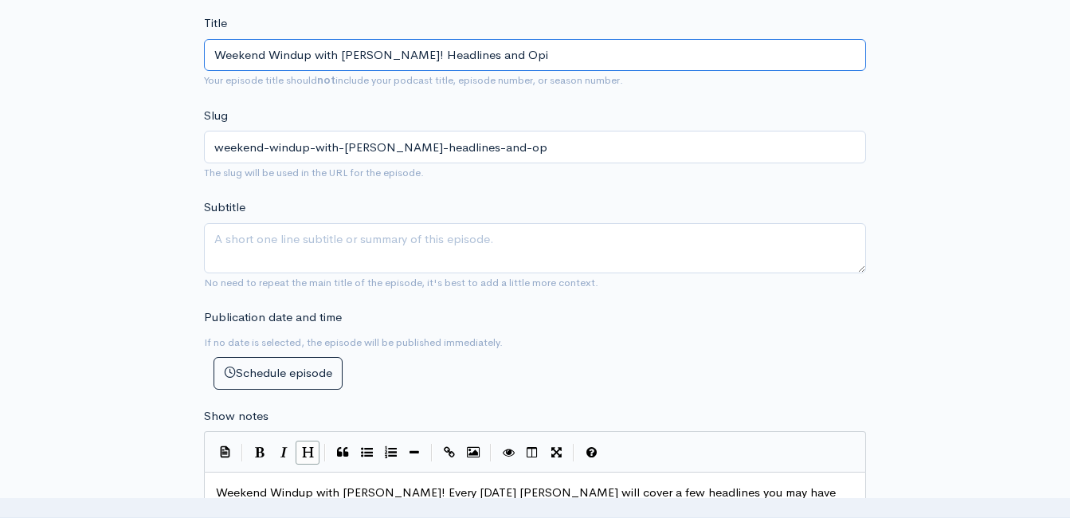
type input "weekend-windup-with-jeff-styles-headlines-and-opi"
type input "Weekend Windup with Jeff Styles! Headlines and Opin"
type input "weekend-windup-with-jeff-styles-headlines-and-opin"
type input "Weekend Windup with Jeff Styles! Headlines and Opini"
type input "weekend-windup-with-jeff-styles-headlines-and-opini"
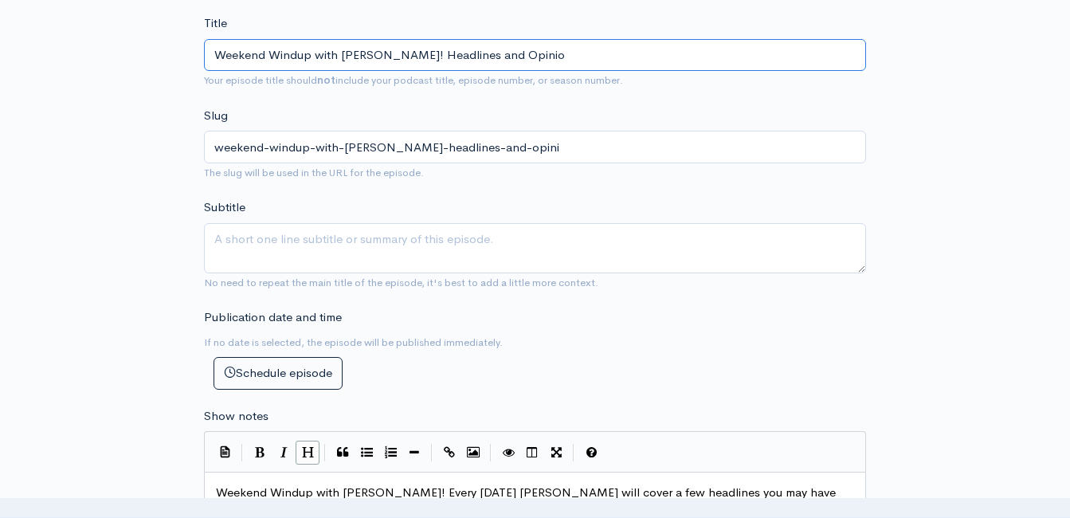
type input "Weekend Windup with Jeff Styles! Headlines and Opinion"
type input "weekend-windup-with-jeff-styles-headlines-and-opinion"
type input "Weekend Windup with Jeff Styles! Headlines and Opinions"
type input "weekend-windup-with-jeff-styles-headlines-and-opinions"
type input "Weekend Windup with Jeff Styles! Headlines and Opinions! 9"
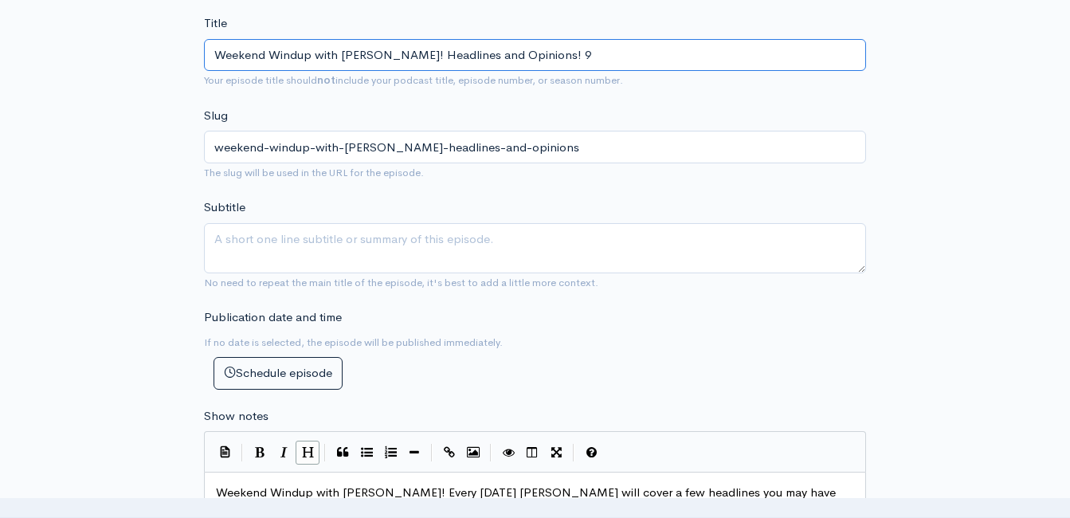
type input "weekend-windup-with-jeff-styles-headlines-and-opinions-9"
type input "Weekend Windup with Jeff Styles! Headlines and Opinions! 9/1"
type input "weekend-windup-with-jeff-styles-headlines-and-opinions-91"
type input "Weekend Windup with Jeff Styles! Headlines and Opinions! 9/19"
type input "weekend-windup-with-jeff-styles-headlines-and-opinions-919"
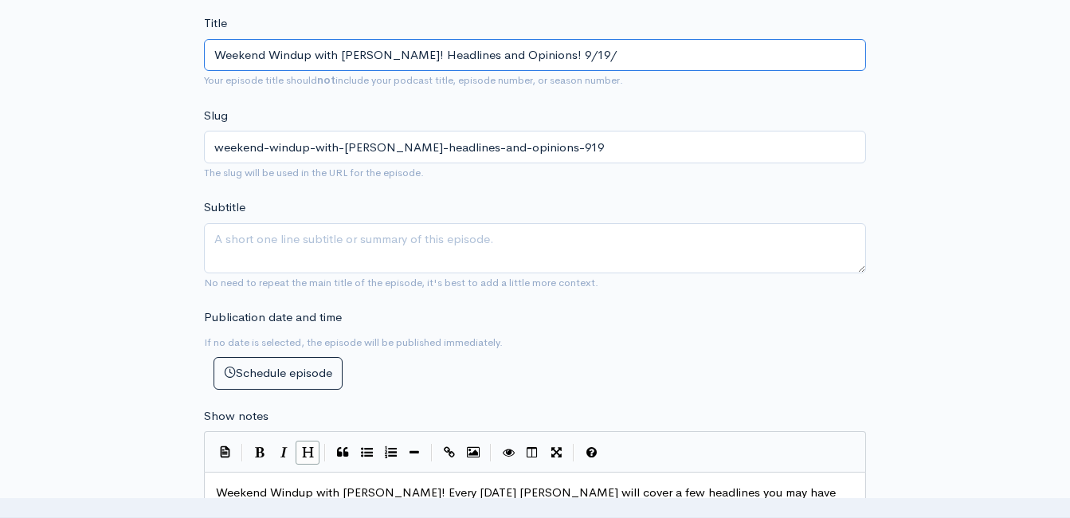
type input "Weekend Windup with Jeff Styles! Headlines and Opinions! 9/19/2"
type input "weekend-windup-with-jeff-styles-headlines-and-opinions-9192"
type input "Weekend Windup with Jeff Styles! Headlines and Opinions! 9/19/25"
type input "weekend-windup-with-jeff-styles-headlines-and-opinions-91925"
type input "Weekend Windup with Jeff Styles! Headlines and Opinions! 9/19/25 (P"
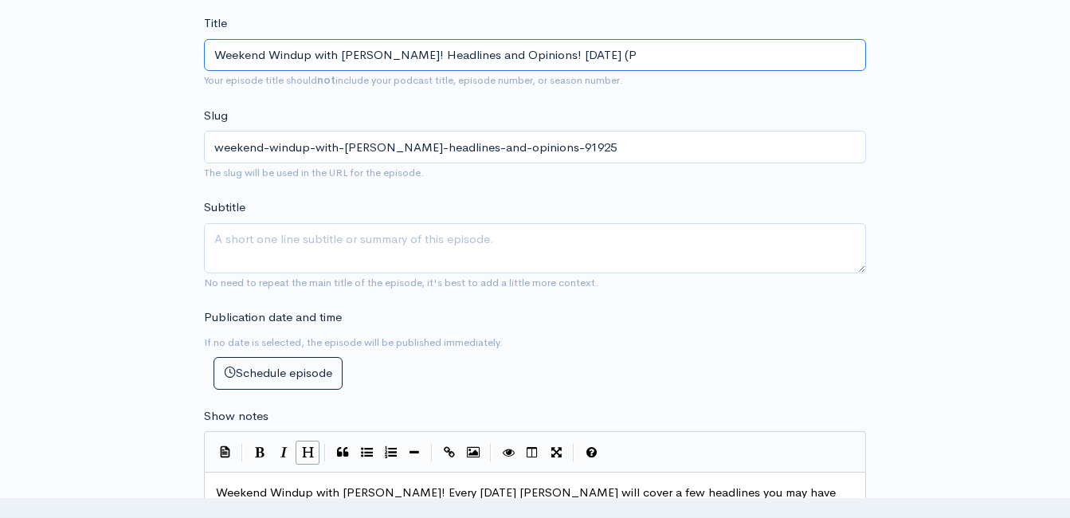
type input "weekend-windup-with-jeff-styles-headlines-and-opinions-91925-p"
type input "Weekend Windup with Jeff Styles! Headlines and Opinions! 9/19/25 (Po"
type input "weekend-windup-with-jeff-styles-headlines-and-opinions-91925-po"
type input "Weekend Windup with Jeff Styles! Headlines and Opinions! 9/19/25 (Powe"
type input "weekend-windup-with-jeff-styles-headlines-and-opinions-91925-powe"
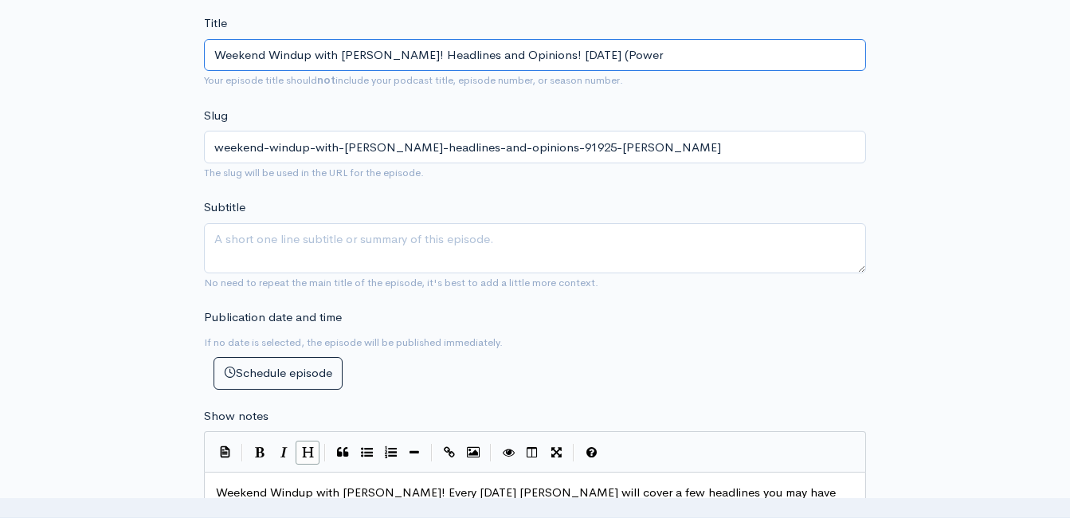
type input "Weekend Windup with Jeff Styles! Headlines and Opinions! 9/19/25 (Powere"
type input "weekend-windup-with-jeff-styles-headlines-and-opinions-91925-powere"
type input "Weekend Windup with Jeff Styles! Headlines and Opinions! 9/19/25 (Powered"
type input "weekend-windup-with-jeff-styles-headlines-and-opinions-91925-powered"
type input "Weekend Windup with Jeff Styles! Headlines and Opinions! 9/19/25 (Powered b"
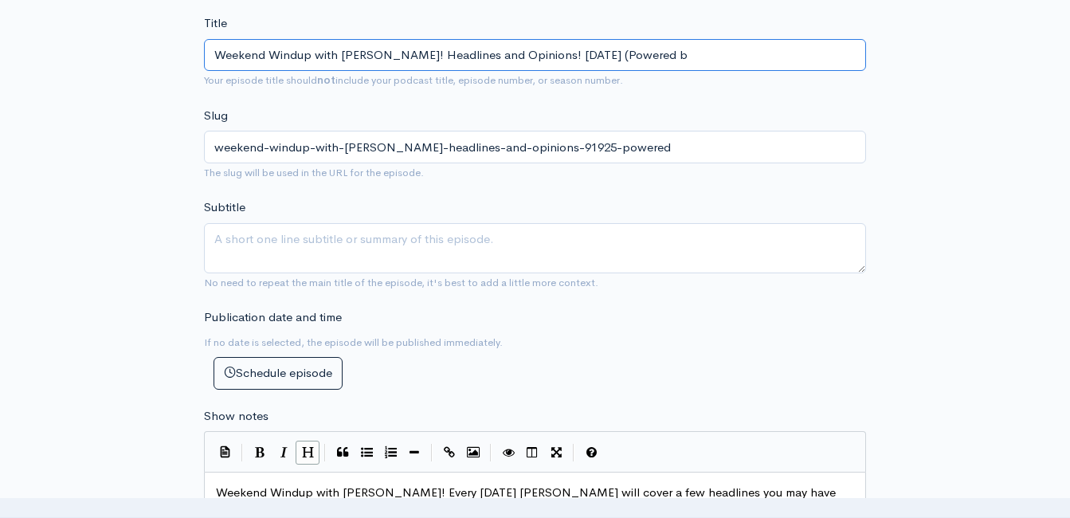
type input "weekend-windup-with-jeff-styles-headlines-and-opinions-91925-powered-b"
type input "Weekend Windup with Jeff Styles! Headlines and Opinions! 9/19/25 (Powered by"
type input "weekend-windup-with-jeff-styles-headlines-and-opinions-91925-powered-by"
type input "Weekend Windup with Jeff Styles! Headlines and Opinions! 9/19/25 (Powered by G"
type input "weekend-windup-with-jeff-styles-headlines-and-opinions-91925-powered-by-g"
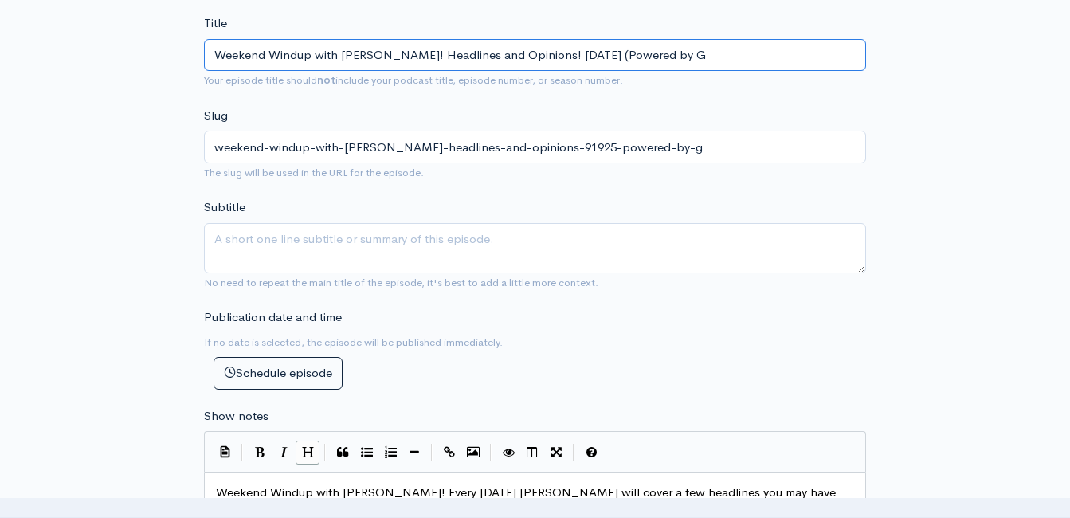
type input "Weekend Windup with Jeff Styles! Headlines and Opinions! 9/19/25 (Powered by Gu"
type input "weekend-windup-with-jeff-styles-headlines-and-opinions-91925-powered-by-gu"
type input "Weekend Windup with Jeff Styles! Headlines and Opinions! 9/19/25 (Powered by Gua"
type input "weekend-windup-with-jeff-styles-headlines-and-opinions-91925-powered-by-gua"
type input "Weekend Windup with Jeff Styles! Headlines and Opinions! 9/19/25 (Powered by Gu…"
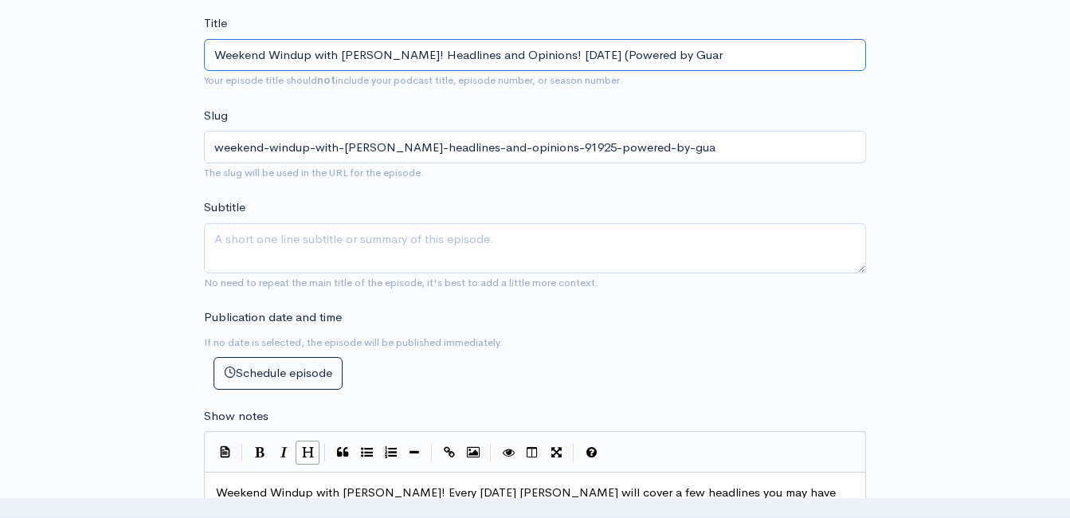
type input "weekend-windup-with-jeff-styles-headlines-and-opinions-91925-powered-by-guar"
type input "Weekend Windup with Jeff Styles! Headlines and Opinions! 9/19/25 (Powered by Gu…"
type input "weekend-windup-with-jeff-styles-headlines-and-opinions-91925-powered-by-guard"
type input "Weekend Windup with Jeff Styles! Headlines and Opinions! 9/19/25 (Powered by Gu…"
type input "weekend-windup-with-jeff-styles-headlines-and-opinions-91925-powered-by-guardi"
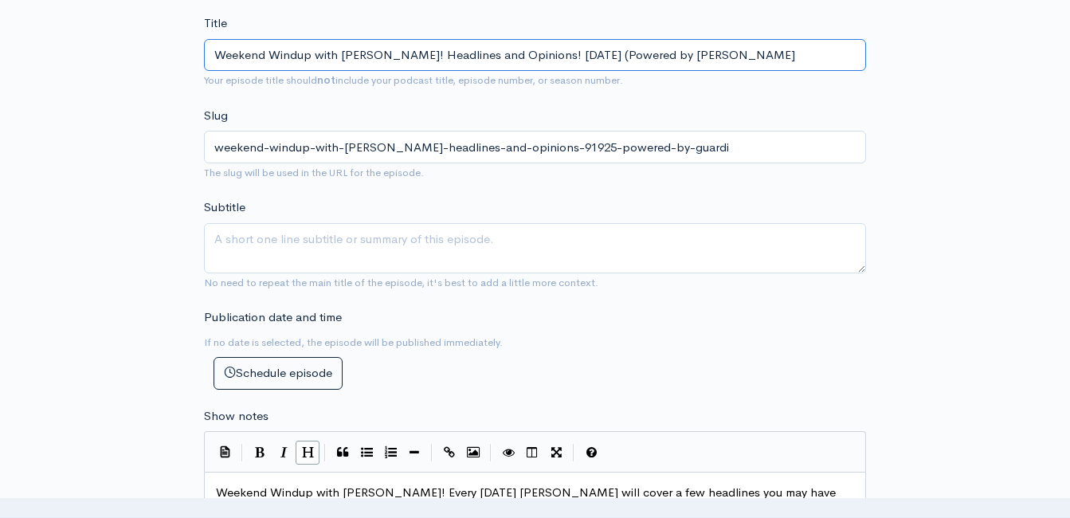
type input "Weekend Windup with Jeff Styles! Headlines and Opinions! 9/19/25 (Powered by Gu…"
type input "weekend-windup-with-jeff-styles-headlines-and-opinions-91925-powered-by-guardia"
type input "Weekend Windup with Jeff Styles! Headlines and Opinions! 9/19/25 (Powered by Gu…"
type input "weekend-windup-with-jeff-styles-headlines-and-opinions-91925-powered-by-guardian"
type input "Weekend Windup with Jeff Styles! Headlines and Opinions! 9/19/25 (Powered by Gu…"
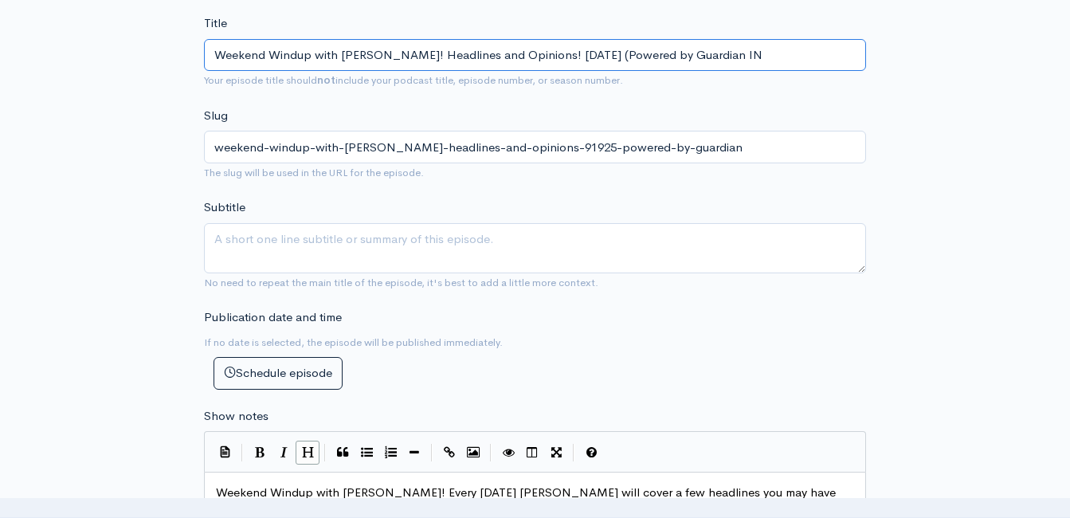
type input "weekend-windup-with-jeff-styles-headlines-and-opinions-91925-powered-by-guardia…"
type input "Weekend Windup with Jeff Styles! Headlines and Opinions! 9/19/25 (Powered by Gu…"
type input "weekend-windup-with-jeff-styles-headlines-and-opinions-91925-powered-by-guardia…"
type input "Weekend Windup with Jeff Styles! Headlines and Opinions! 9/19/25 (Powered by Gu…"
type input "weekend-windup-with-jeff-styles-headlines-and-opinions-91925-powered-by-guardia…"
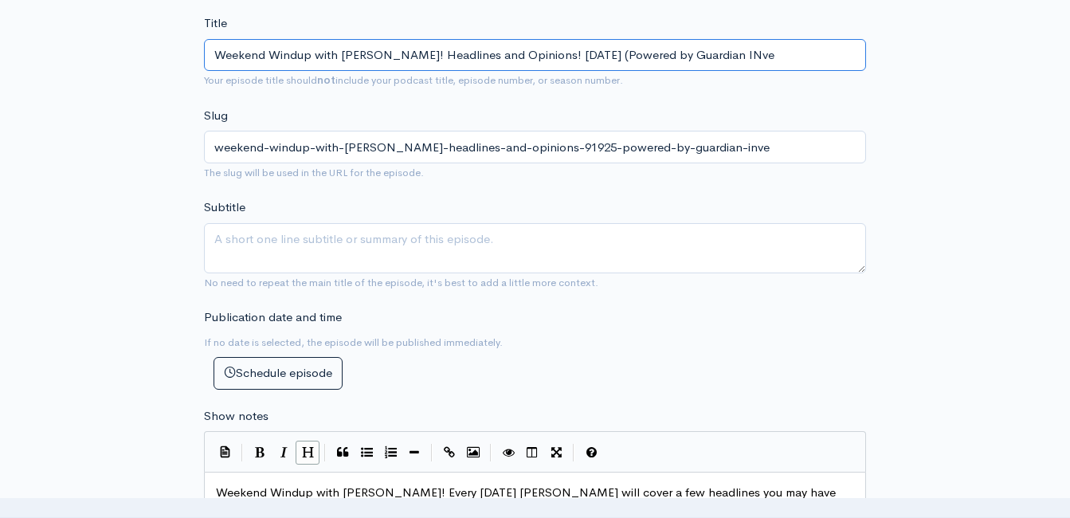
type input "Weekend Windup with Jeff Styles! Headlines and Opinions! 9/19/25 (Powered by Gu…"
type input "weekend-windup-with-jeff-styles-headlines-and-opinions-91925-powered-by-guardia…"
type input "Weekend Windup with Jeff Styles! Headlines and Opinions! 9/19/25 (Powered by Gu…"
type input "weekend-windup-with-jeff-styles-headlines-and-opinions-91925-powered-by-guardia…"
type input "Weekend Windup with Jeff Styles! Headlines and Opinions! 9/19/25 (Powered by Gu…"
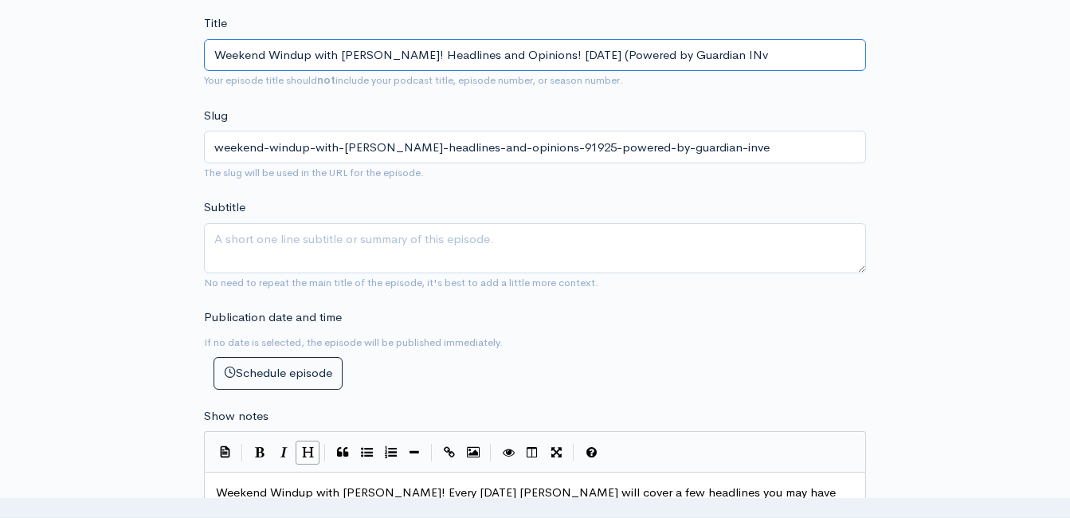
type input "weekend-windup-with-jeff-styles-headlines-and-opinions-91925-powered-by-guardia…"
type input "Weekend Windup with Jeff Styles! Headlines and Opinions! 9/19/25 (Powered by Gu…"
type input "weekend-windup-with-jeff-styles-headlines-and-opinions-91925-powered-by-guardia…"
type input "Weekend Windup with Jeff Styles! Headlines and Opinions! 9/19/25 (Powered by Gu…"
type input "weekend-windup-with-jeff-styles-headlines-and-opinions-91925-powered-by-guardia…"
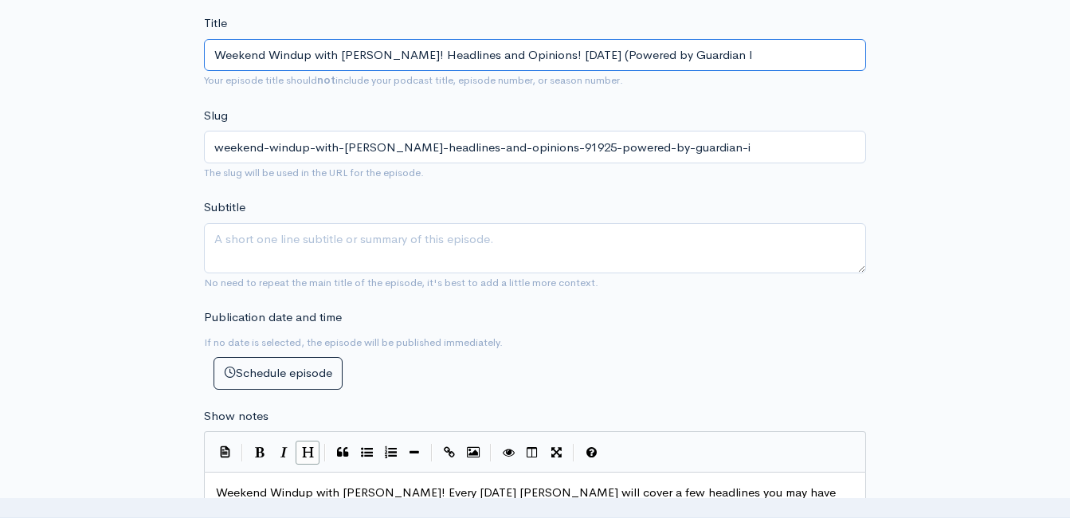
type input "Weekend Windup with Jeff Styles! Headlines and Opinions! 9/19/25 (Powered by Gu…"
type input "weekend-windup-with-jeff-styles-headlines-and-opinions-91925-powered-by-guardia…"
type input "Weekend Windup with Jeff Styles! Headlines and Opinions! 9/19/25 (Powered by Gu…"
type input "weekend-windup-with-jeff-styles-headlines-and-opinions-91925-powered-by-guardia…"
type input "Weekend Windup with Jeff Styles! Headlines and Opinions! 9/19/25 (Powered by Gu…"
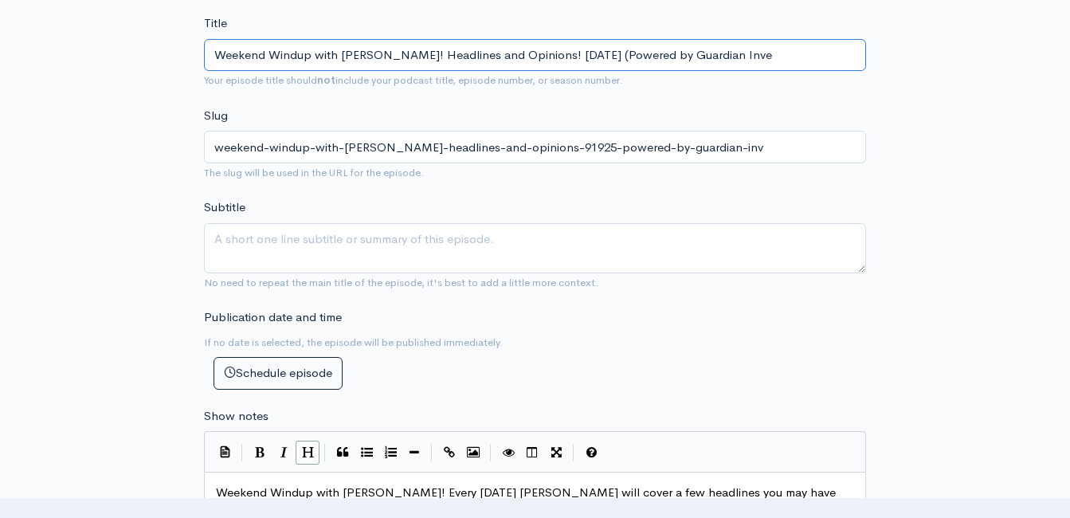
type input "weekend-windup-with-jeff-styles-headlines-and-opinions-91925-powered-by-guardia…"
type input "Weekend Windup with Jeff Styles! Headlines and Opinions! 9/19/25 (Powered by Gu…"
type input "weekend-windup-with-jeff-styles-headlines-and-opinions-91925-powered-by-guardia…"
type input "Weekend Windup with Jeff Styles! Headlines and Opinions! 9/19/25 (Powered by Gu…"
type input "weekend-windup-with-jeff-styles-headlines-and-opinions-91925-powered-by-guardia…"
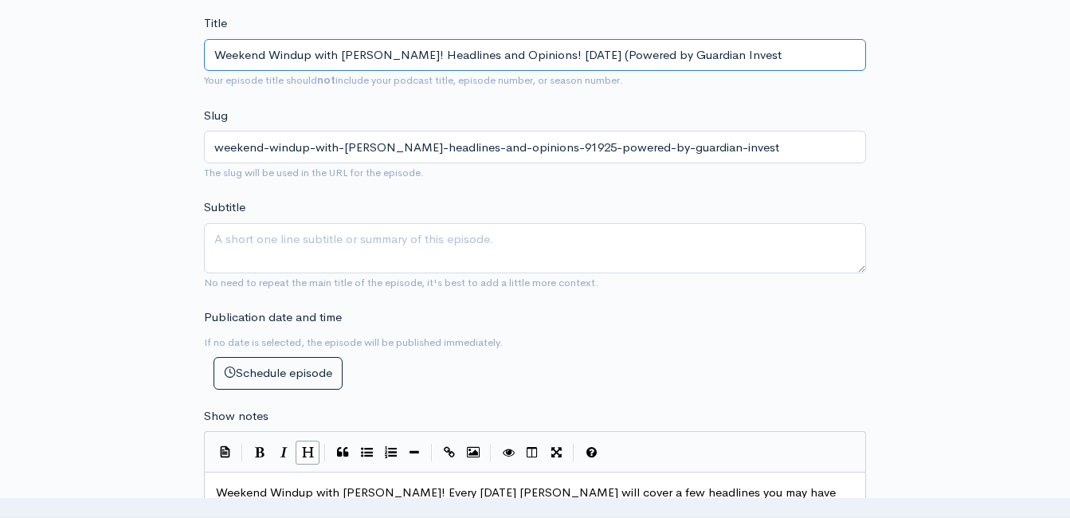
type input "Weekend Windup with Jeff Styles! Headlines and Opinions! 9/19/25 (Powered by Gu…"
type input "weekend-windup-with-jeff-styles-headlines-and-opinions-91925-powered-by-guardia…"
type input "Weekend Windup with Jeff Styles! Headlines and Opinions! 9/19/25 (Powered by Gu…"
type input "weekend-windup-with-jeff-styles-headlines-and-opinions-91925-powered-by-guardia…"
type input "Weekend Windup with Jeff Styles! Headlines and Opinions! 9/19/25 (Powered by Gu…"
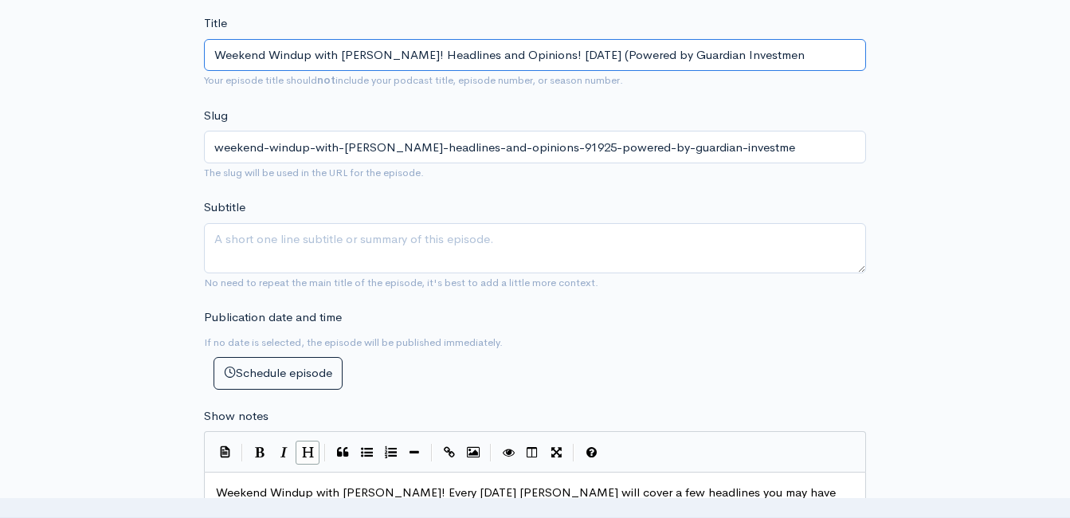
type input "weekend-windup-with-jeff-styles-headlines-and-opinions-91925-powered-by-guardia…"
type input "Weekend Windup with Jeff Styles! Headlines and Opinions! 9/19/25 (Powered by Gu…"
type input "weekend-windup-with-jeff-styles-headlines-and-opinions-91925-powered-by-guardia…"
type input "Weekend Windup with Jeff Styles! Headlines and Opinions! 9/19/25 (Powered by Gu…"
type input "weekend-windup-with-jeff-styles-headlines-and-opinions-91925-powered-by-guardia…"
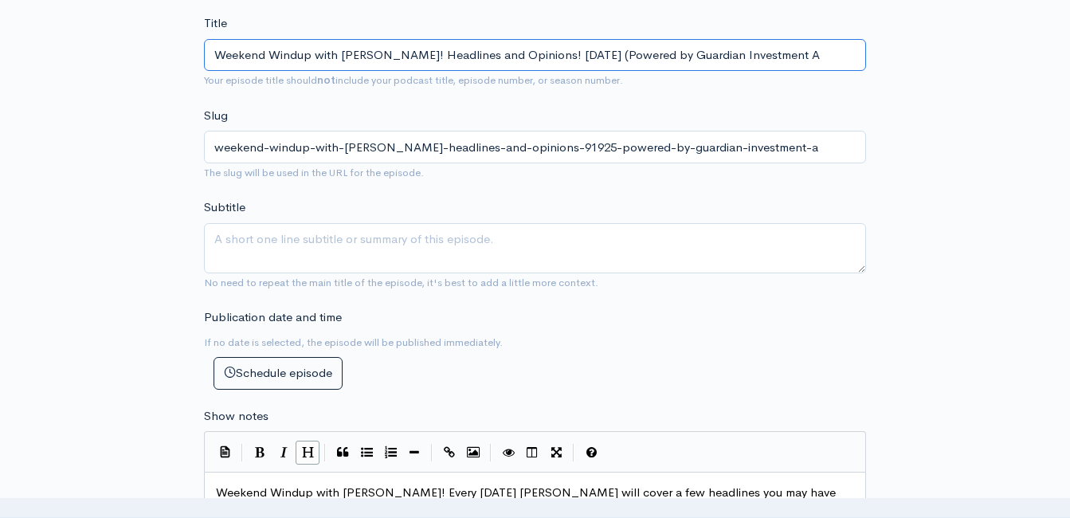
type input "Weekend Windup with Jeff Styles! Headlines and Opinions! 9/19/25 (Powered by Gu…"
type input "weekend-windup-with-jeff-styles-headlines-and-opinions-91925-powered-by-guardia…"
type input "Weekend Windup with Jeff Styles! Headlines and Opinions! 9/19/25 (Powered by Gu…"
type input "weekend-windup-with-jeff-styles-headlines-and-opinions-91925-powered-by-guardia…"
type input "Weekend Windup with Jeff Styles! Headlines and Opinions! 9/19/25 (Powered by Gu…"
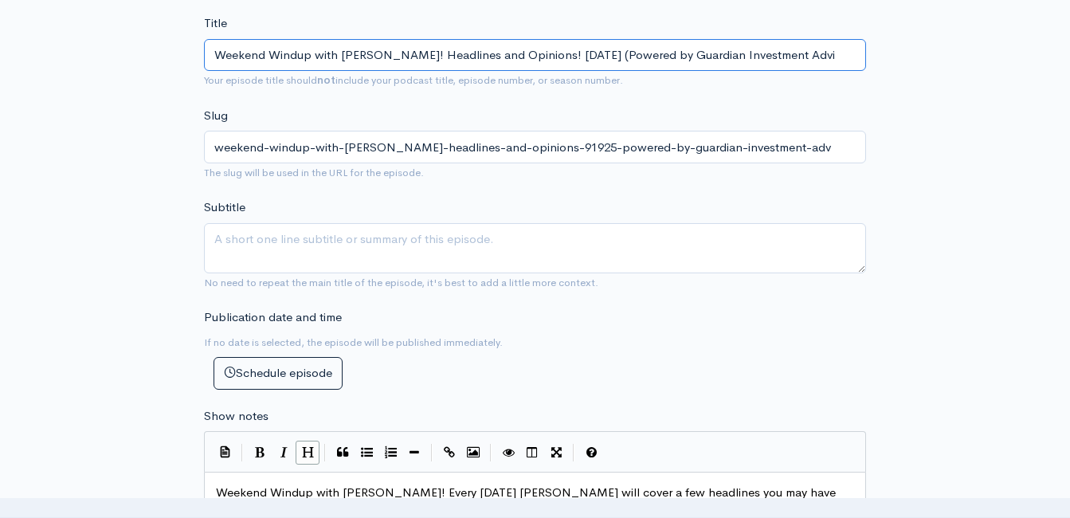
type input "weekend-windup-with-jeff-styles-headlines-and-opinions-91925-powered-by-guardia…"
type input "Weekend Windup with Jeff Styles! Headlines and Opinions! 9/19/25 (Powered by Gu…"
type input "weekend-windup-with-jeff-styles-headlines-and-opinions-91925-powered-by-guardia…"
type input "Weekend Windup with Jeff Styles! Headlines and Opinions! 9/19/25 (Powered by Gu…"
click at [343, 51] on input "Weekend Windup with Jeff Styles! Headlines and Opinions! 9/19/25 (Powered by Gu…" at bounding box center [535, 55] width 662 height 33
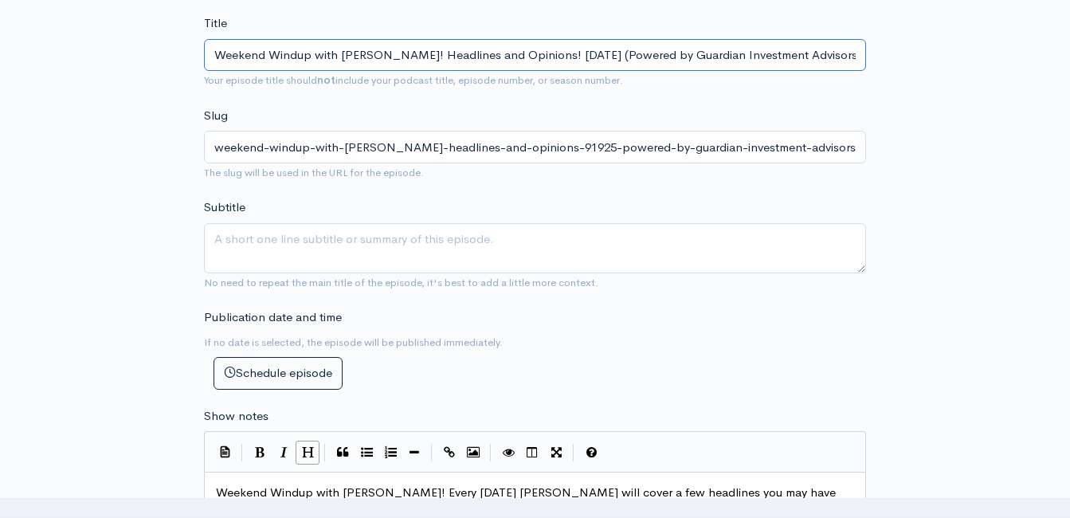
click at [343, 51] on input "Weekend Windup with Jeff Styles! Headlines and Opinions! 9/19/25 (Powered by Gu…" at bounding box center [535, 55] width 662 height 33
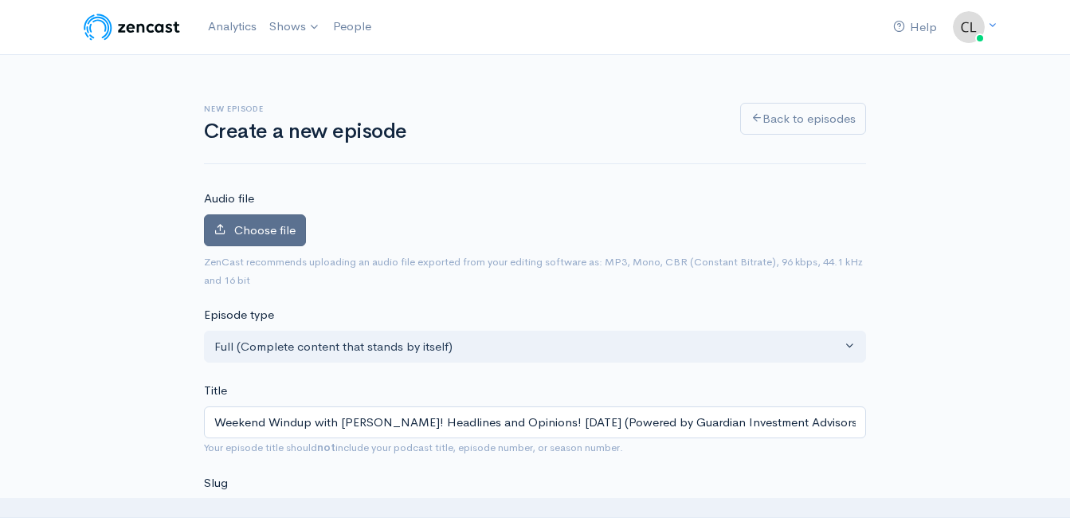
click at [253, 234] on span "Choose file" at bounding box center [264, 229] width 61 height 15
click at [0, 0] on input "Choose file" at bounding box center [0, 0] width 0 height 0
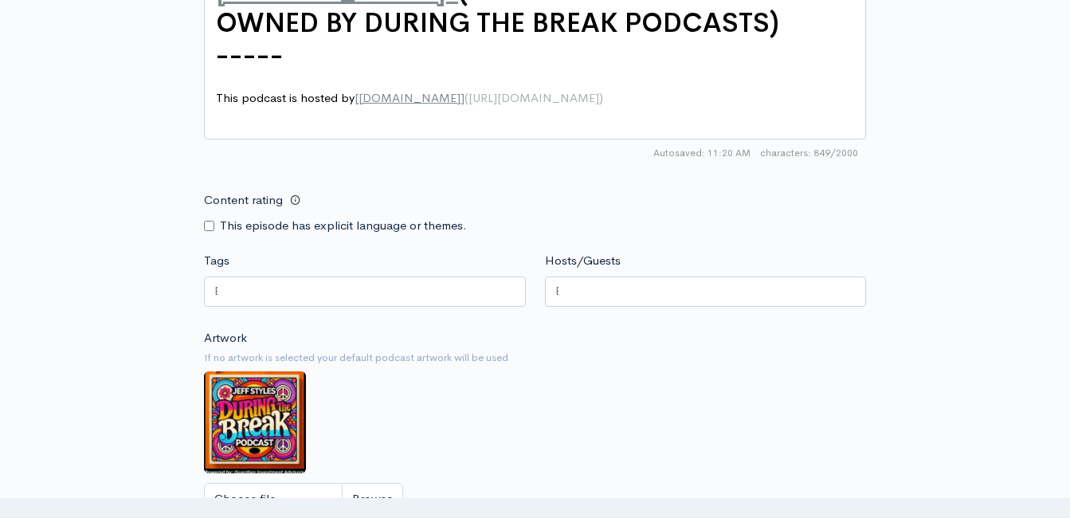
scroll to position [1196, 0]
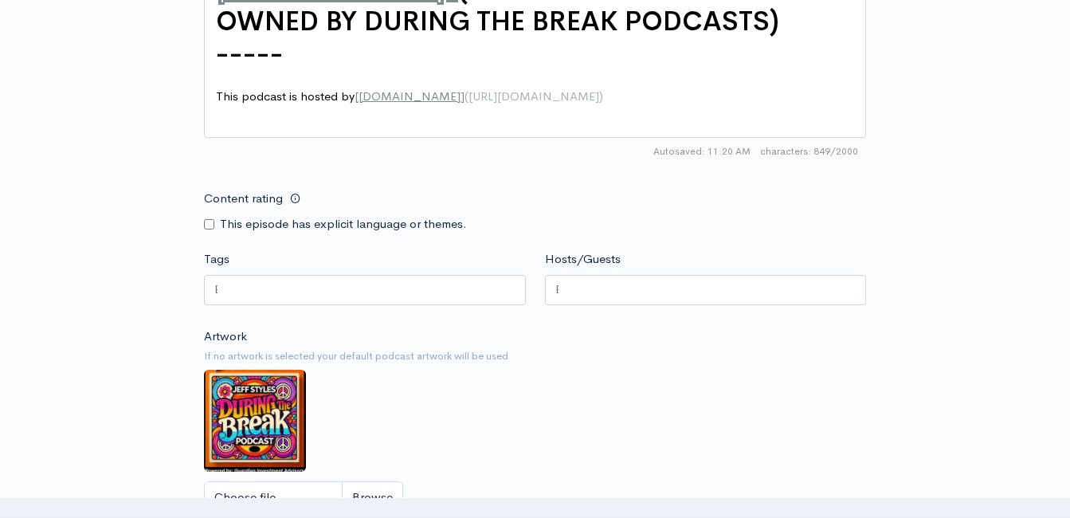
click at [206, 230] on input "Content rating" at bounding box center [209, 224] width 10 height 10
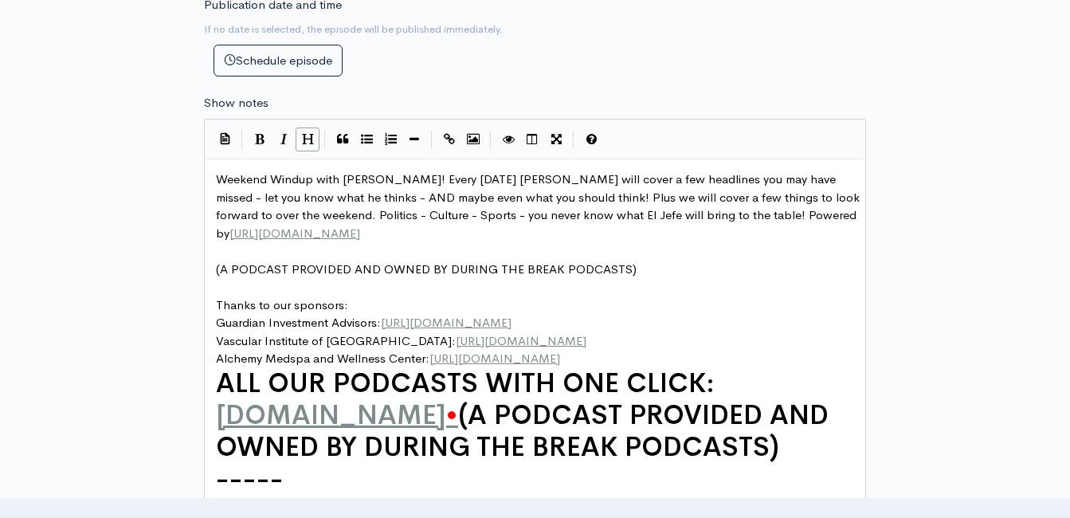
scroll to position [797, 0]
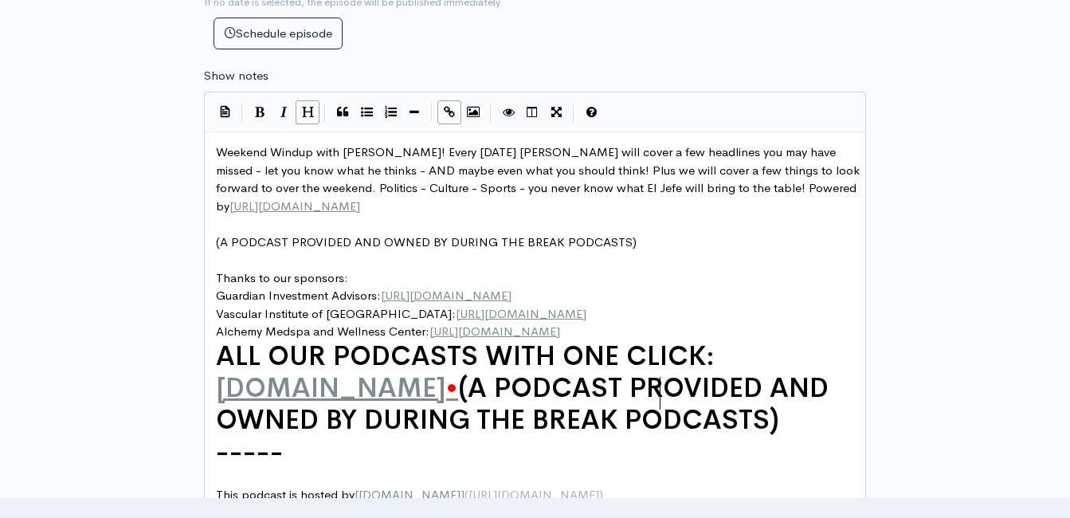
click at [458, 394] on span "•" at bounding box center [452, 387] width 12 height 33
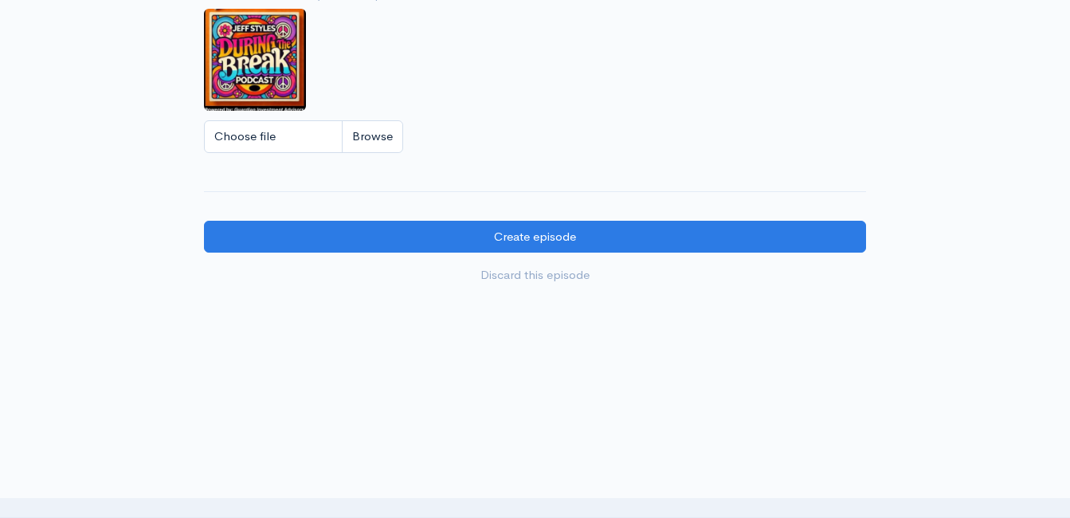
scroll to position [1522, 0]
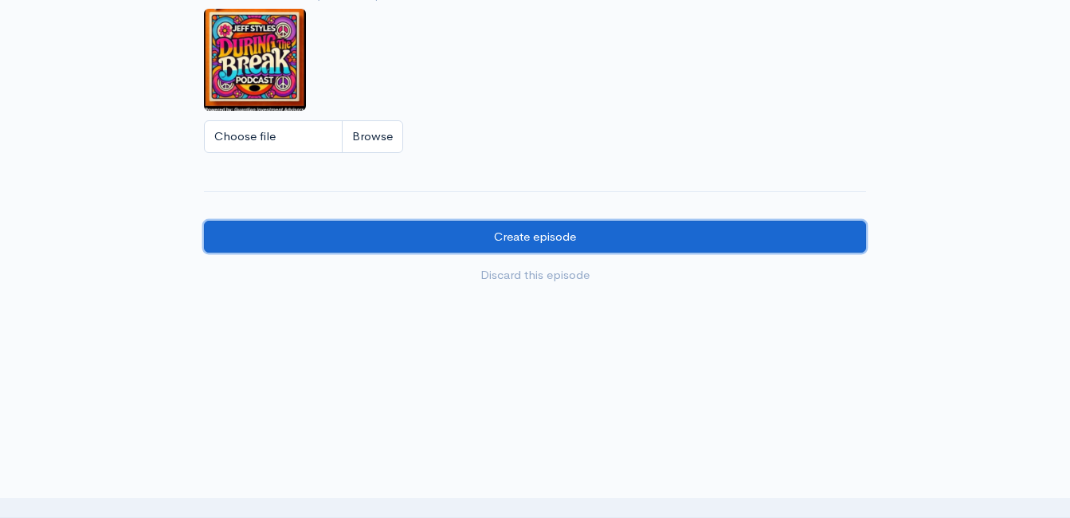
click at [629, 239] on input "Create episode" at bounding box center [535, 237] width 662 height 33
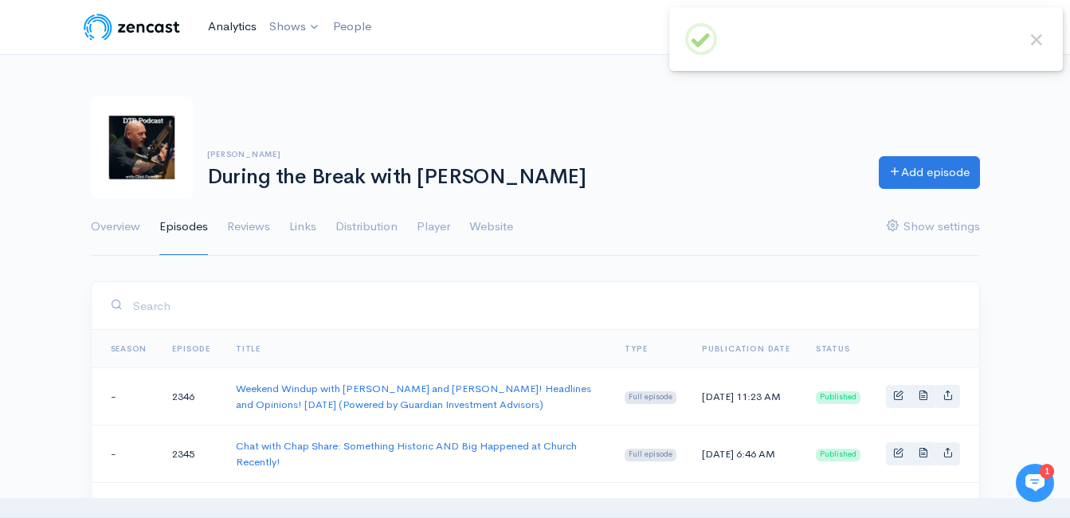
click at [244, 30] on link "Analytics" at bounding box center [232, 27] width 61 height 34
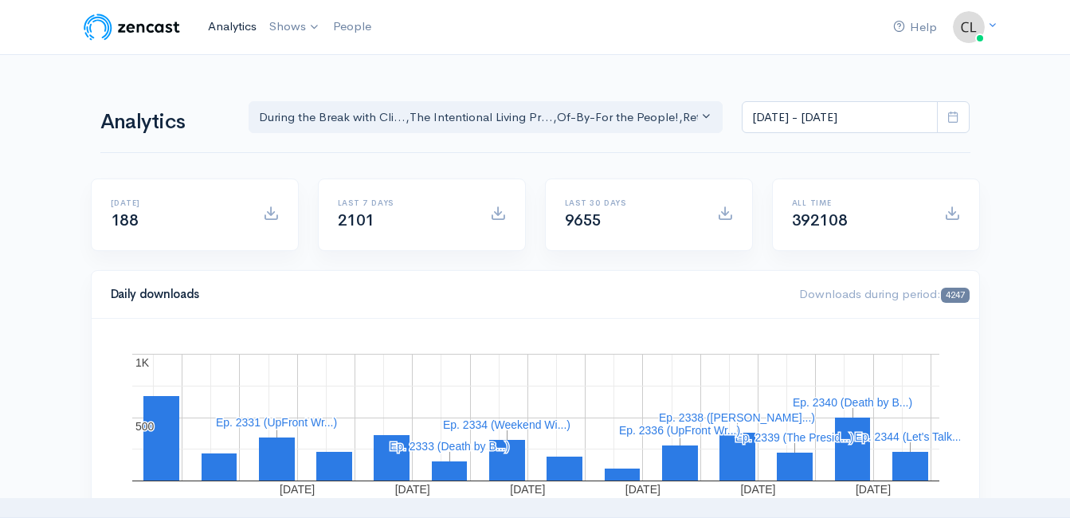
click at [234, 28] on link "Analytics" at bounding box center [232, 27] width 61 height 34
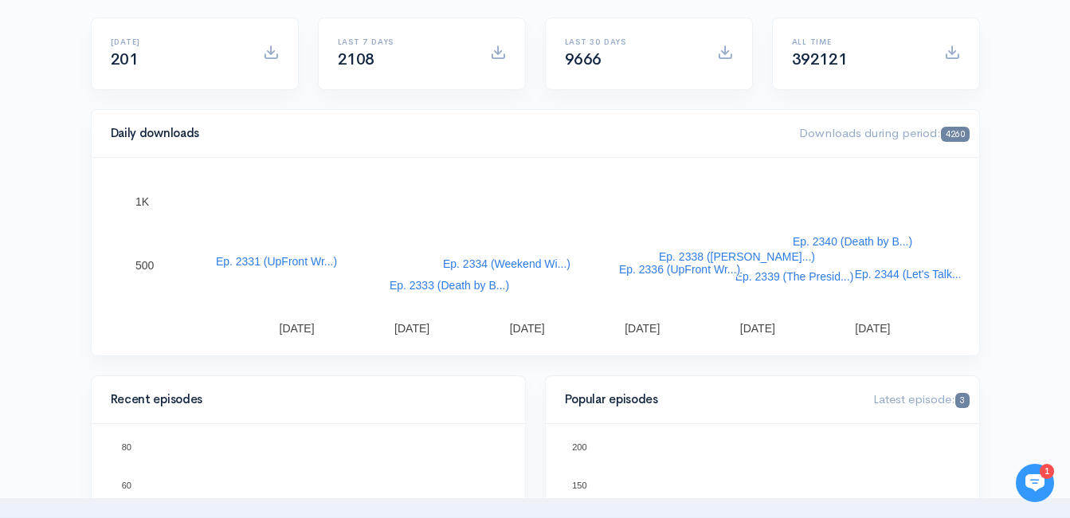
scroll to position [159, 0]
